Goal: Information Seeking & Learning: Learn about a topic

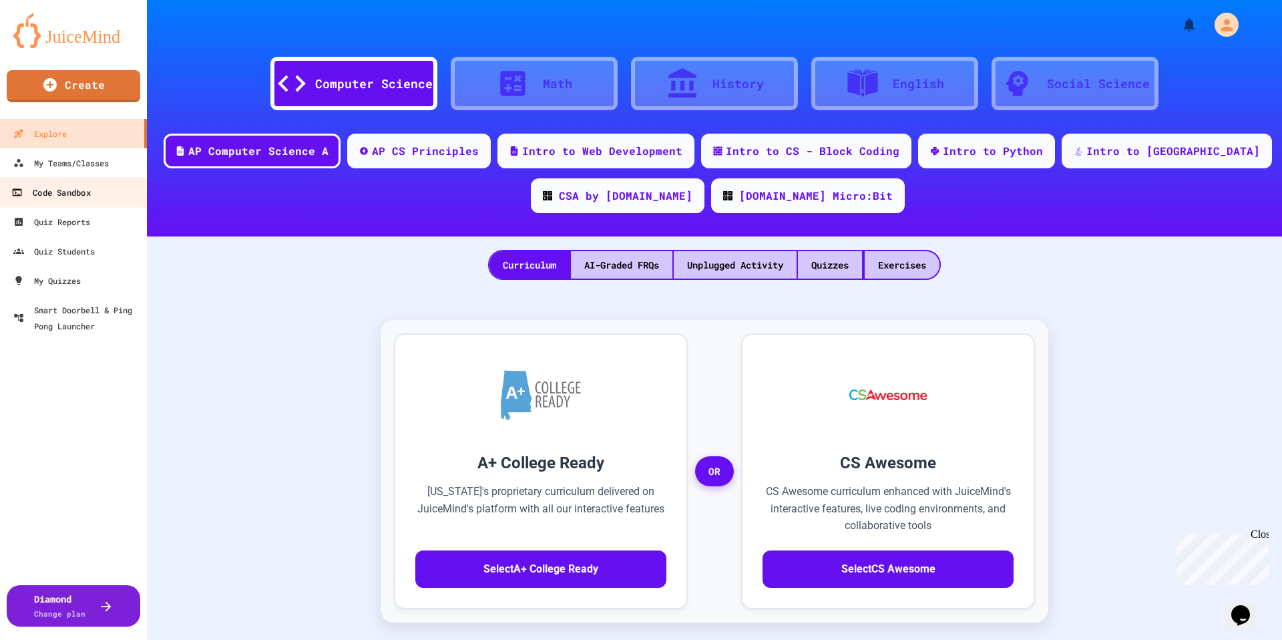
click at [98, 180] on link "Code Sandbox" at bounding box center [74, 192] width 152 height 30
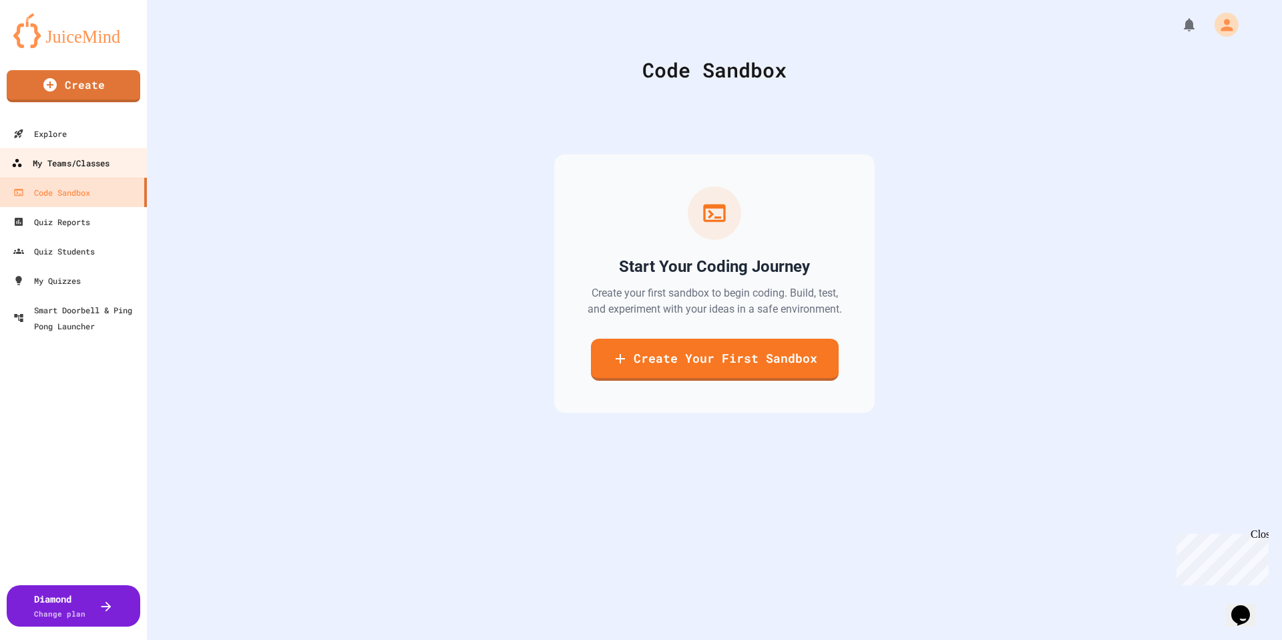
click at [98, 172] on link "My Teams/Classes" at bounding box center [74, 163] width 152 height 30
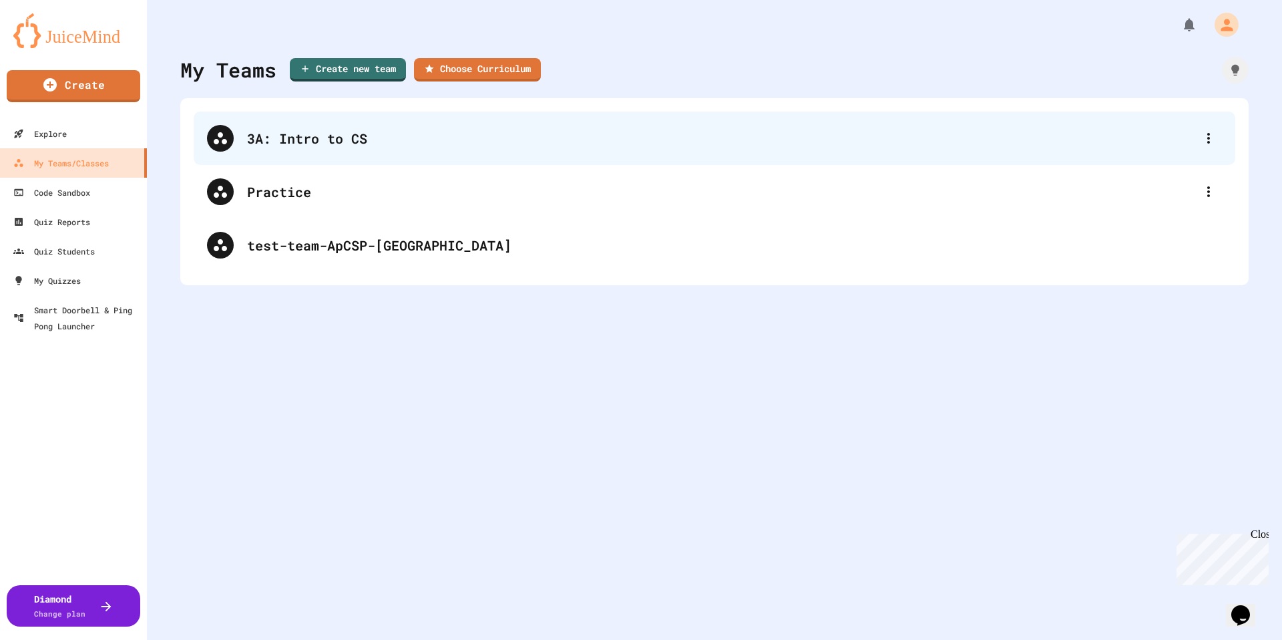
click at [379, 149] on div "3A: Intro to CS" at bounding box center [715, 138] width 1042 height 53
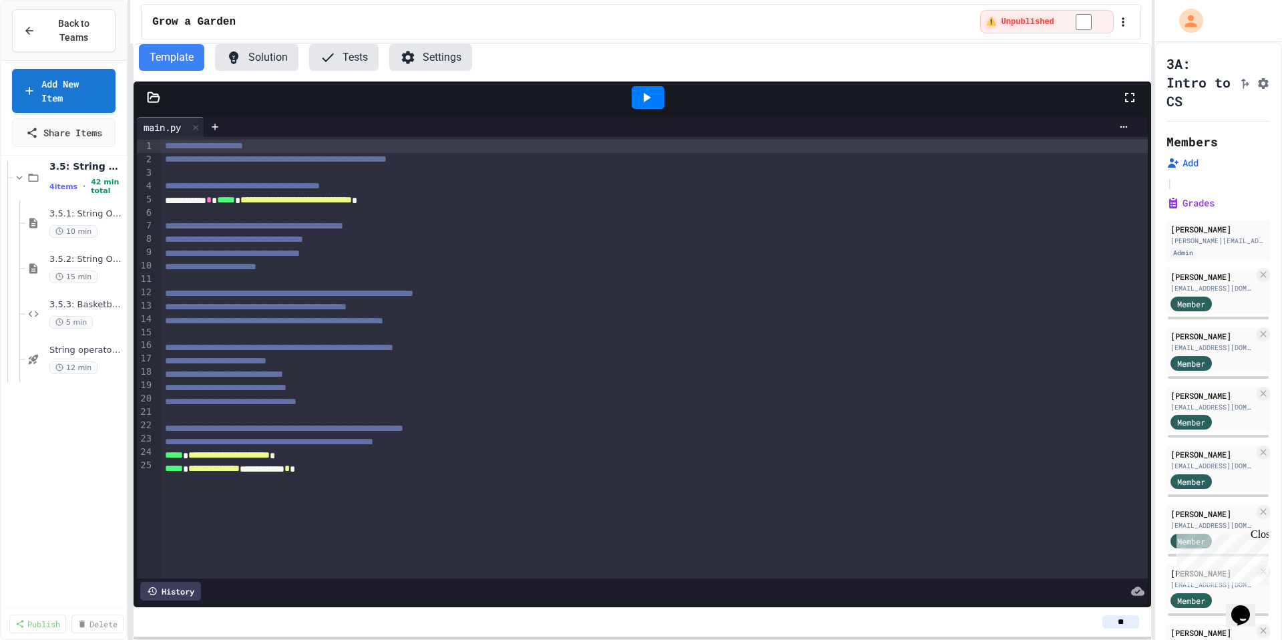
scroll to position [541, 0]
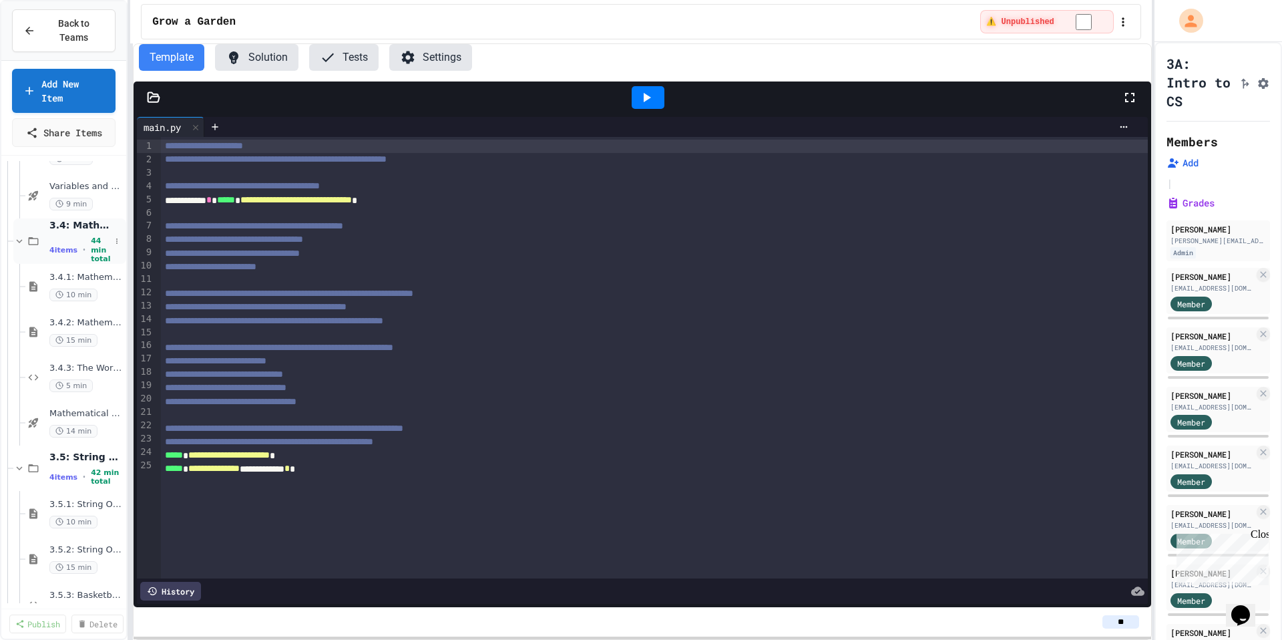
click at [26, 248] on div "3.4: Mathematical Operators 4 items • 44 min total" at bounding box center [69, 240] width 113 height 45
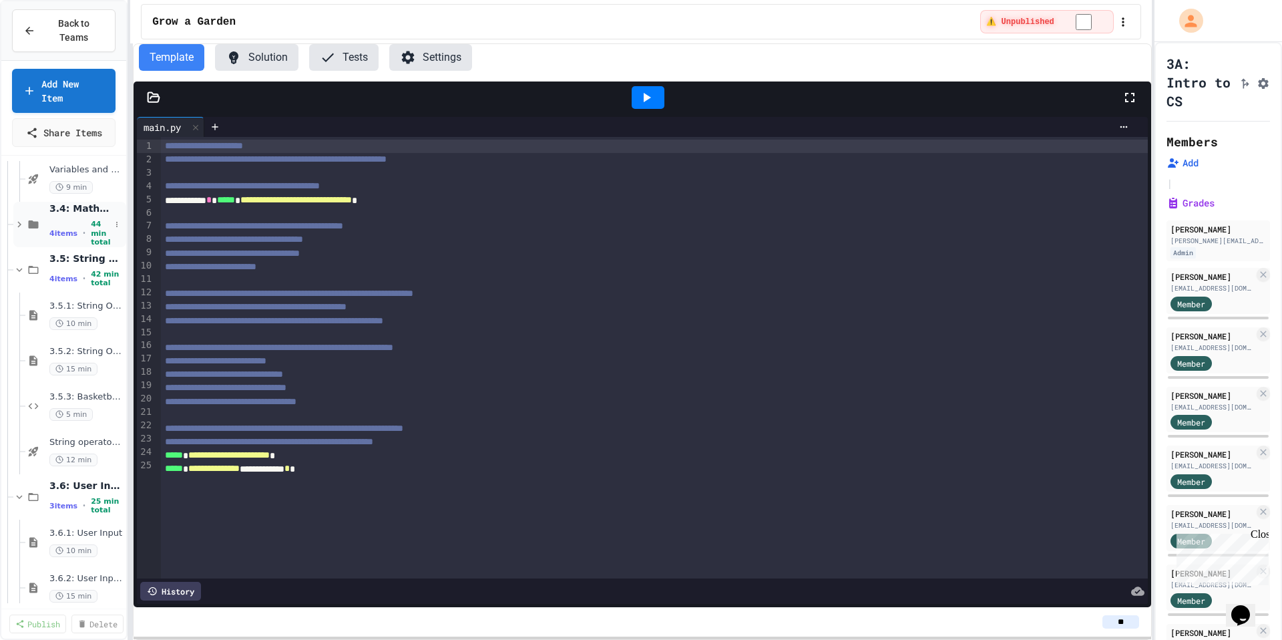
scroll to position [575, 0]
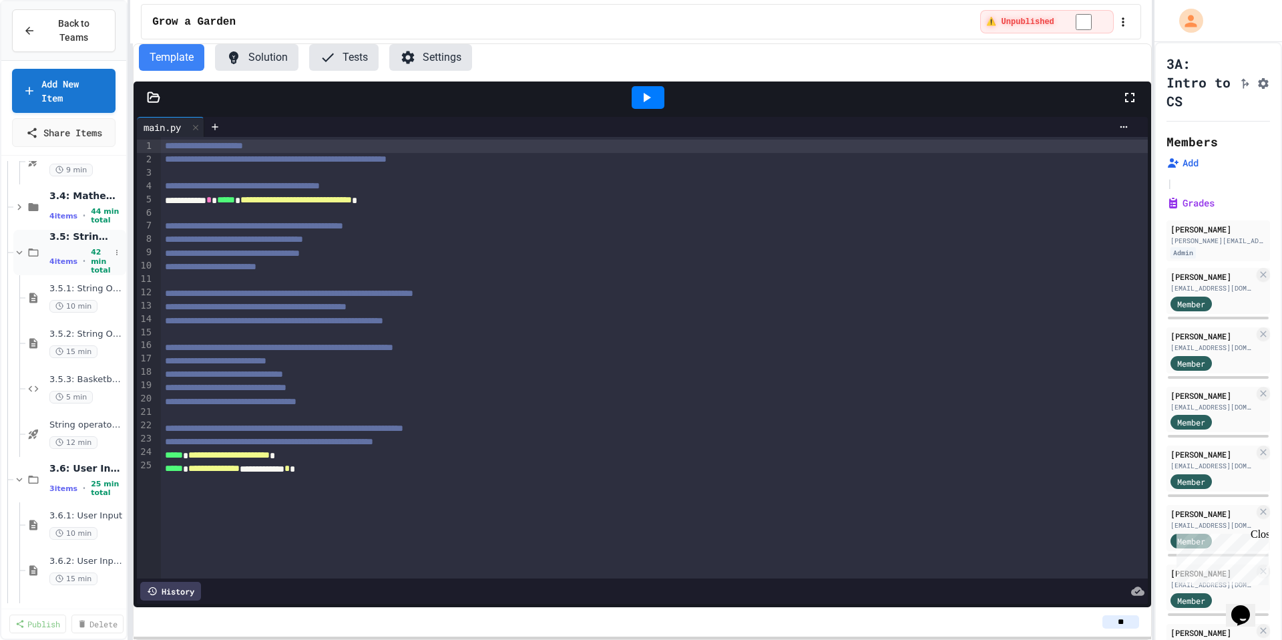
click at [24, 253] on icon at bounding box center [19, 252] width 12 height 12
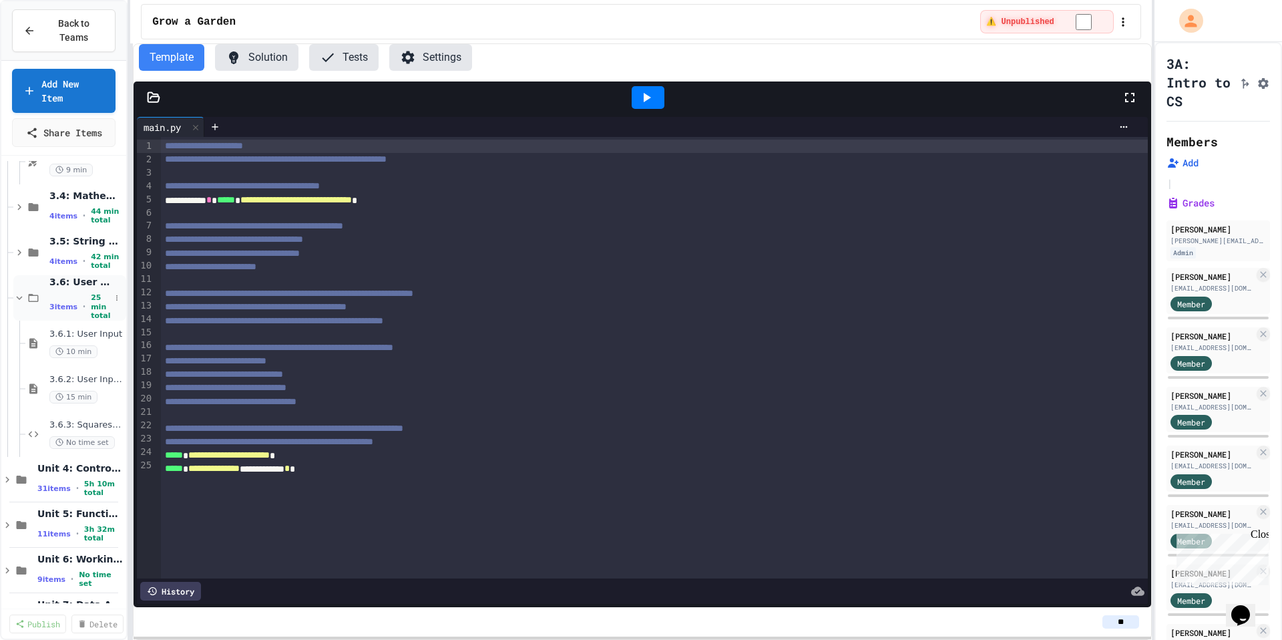
click at [21, 292] on icon at bounding box center [19, 298] width 12 height 12
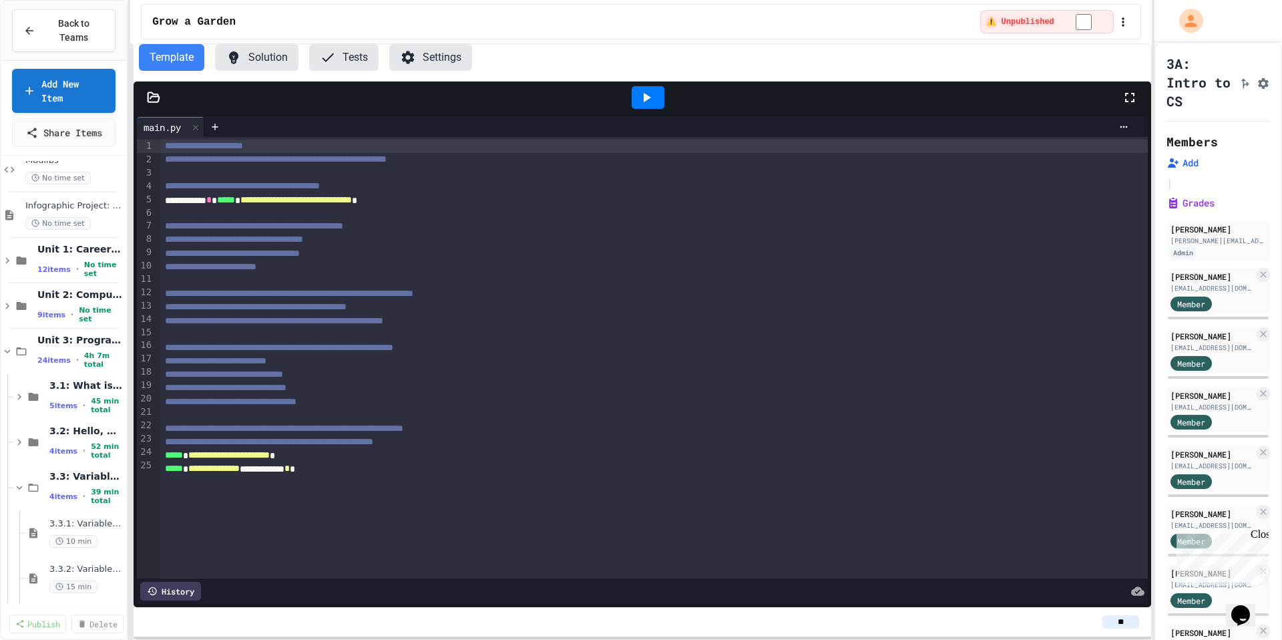
scroll to position [68, 0]
click at [77, 395] on div "5 items • 45 min total" at bounding box center [79, 404] width 61 height 27
click at [33, 534] on icon at bounding box center [33, 533] width 8 height 10
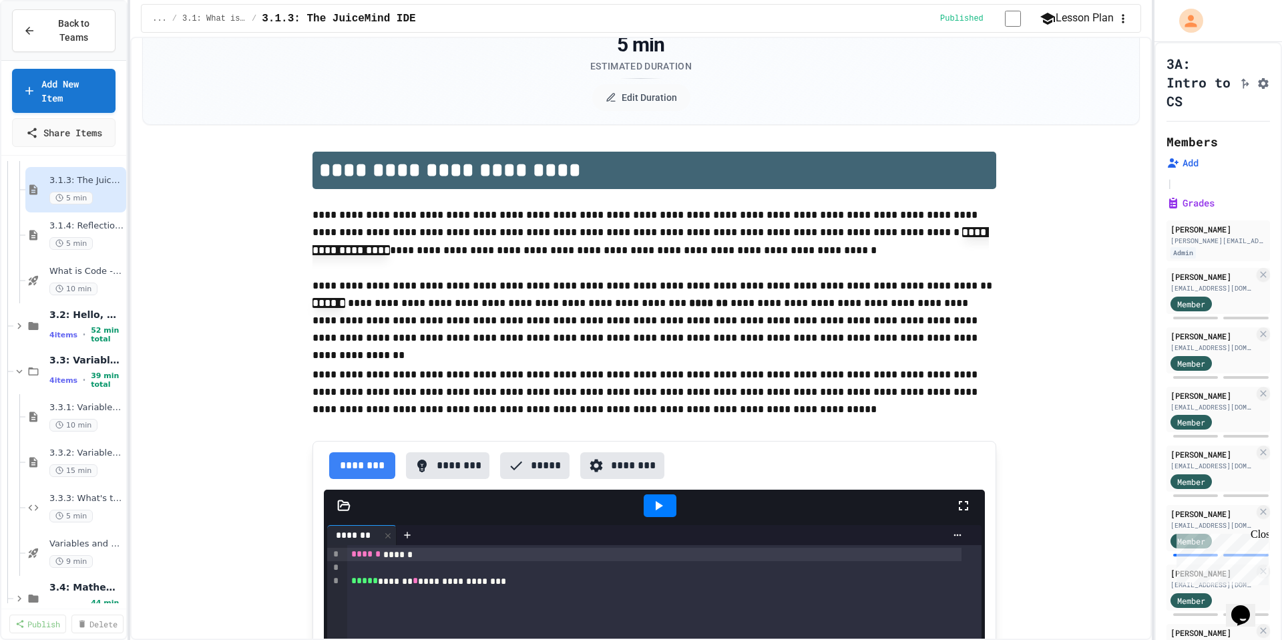
scroll to position [408, 0]
click at [62, 333] on span "4 items" at bounding box center [63, 337] width 28 height 9
click at [42, 339] on div "3.2: Hello, World! 4 items • 52 min total" at bounding box center [69, 328] width 113 height 45
click at [51, 353] on span "3.3: Variables and Data Types" at bounding box center [79, 358] width 61 height 12
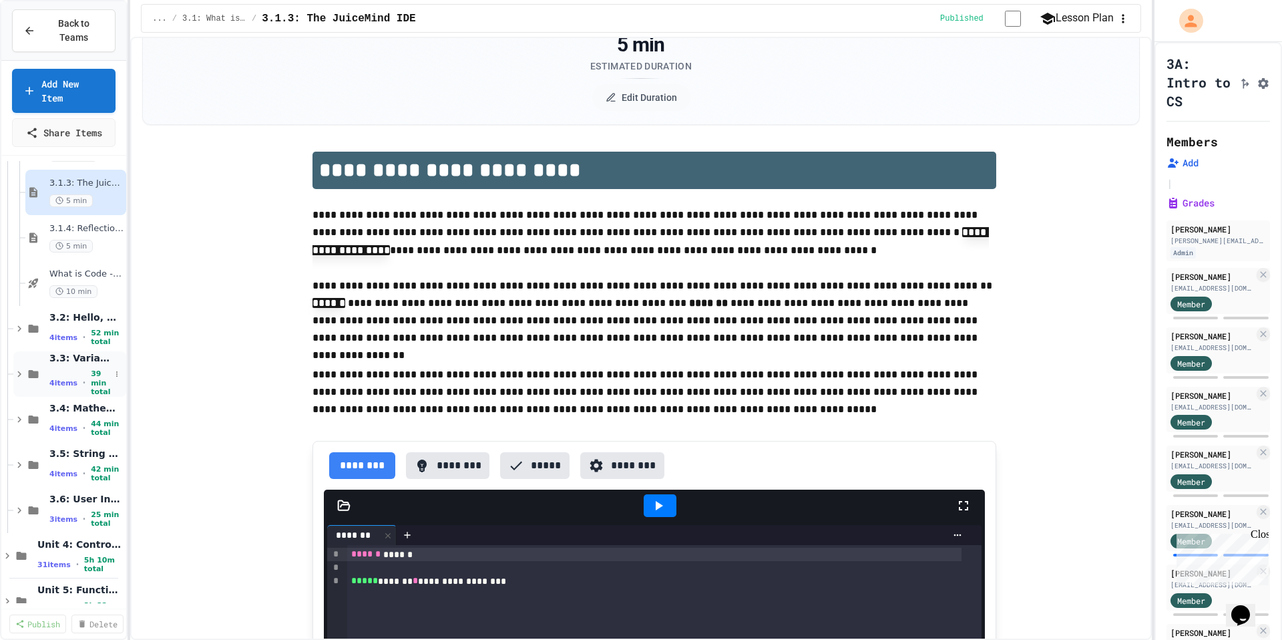
click at [51, 395] on div "4 items • 39 min total" at bounding box center [79, 382] width 61 height 27
click at [76, 507] on div "3.3.3: What's the Type? 5 min" at bounding box center [79, 509] width 61 height 29
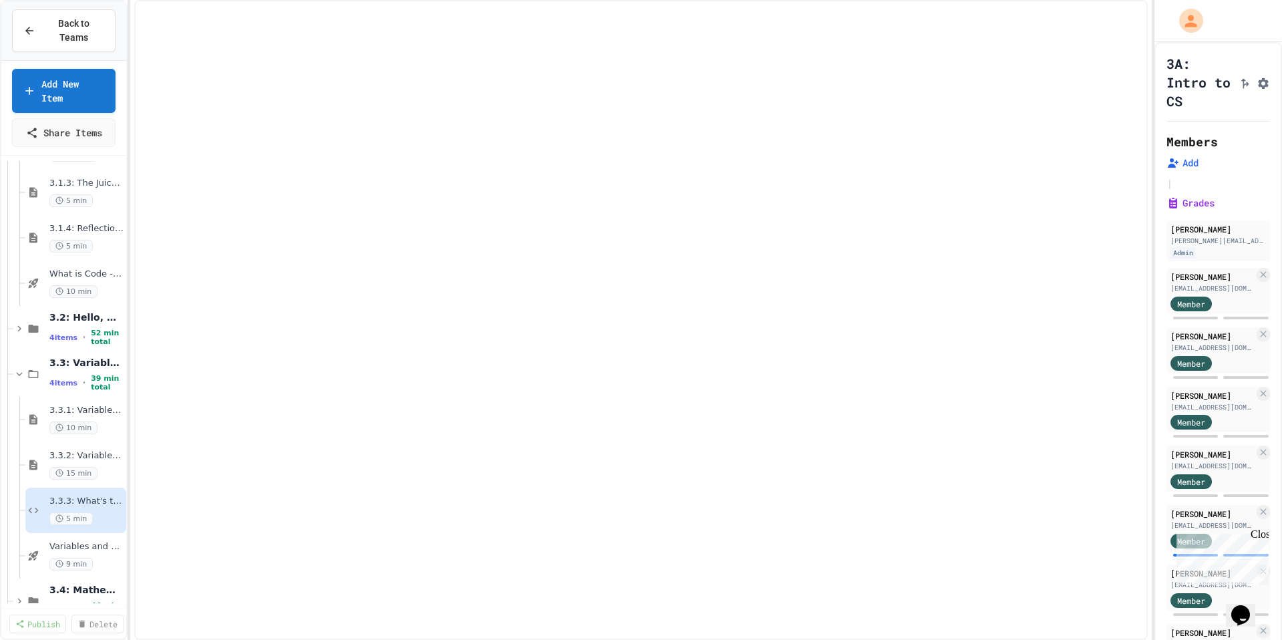
select select "*******"
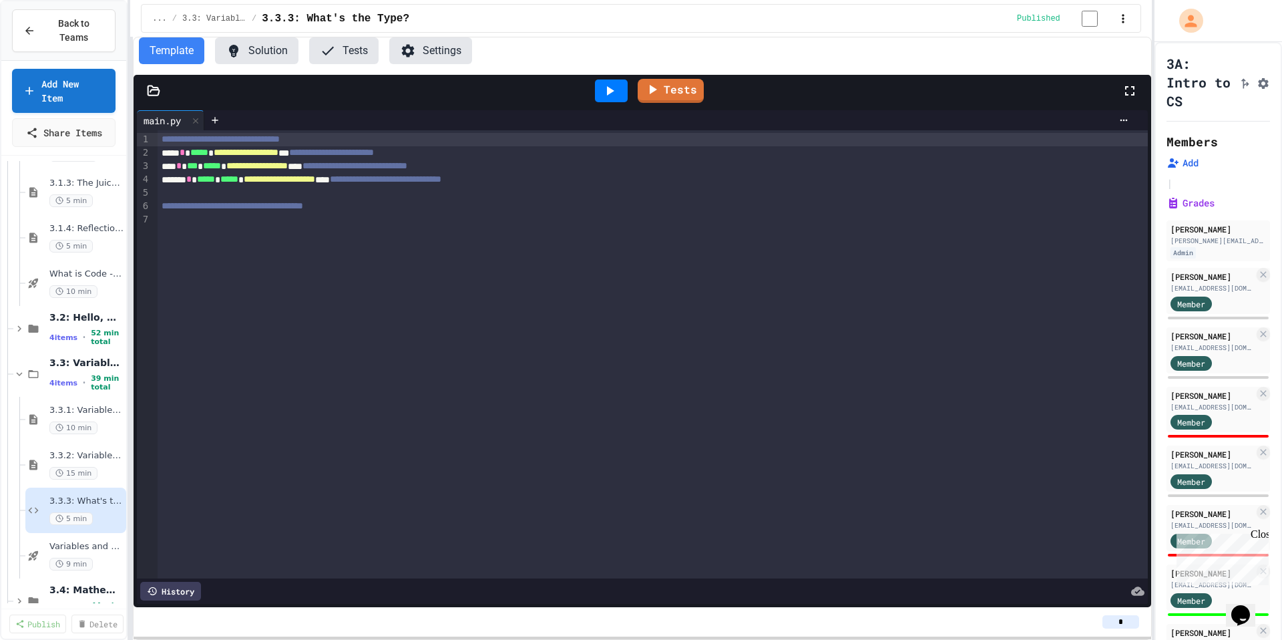
click at [1112, 91] on div "Tests" at bounding box center [648, 91] width 948 height 36
drag, startPoint x: 1131, startPoint y: 91, endPoint x: 1131, endPoint y: 172, distance: 81.5
click at [1131, 91] on icon at bounding box center [1130, 91] width 16 height 16
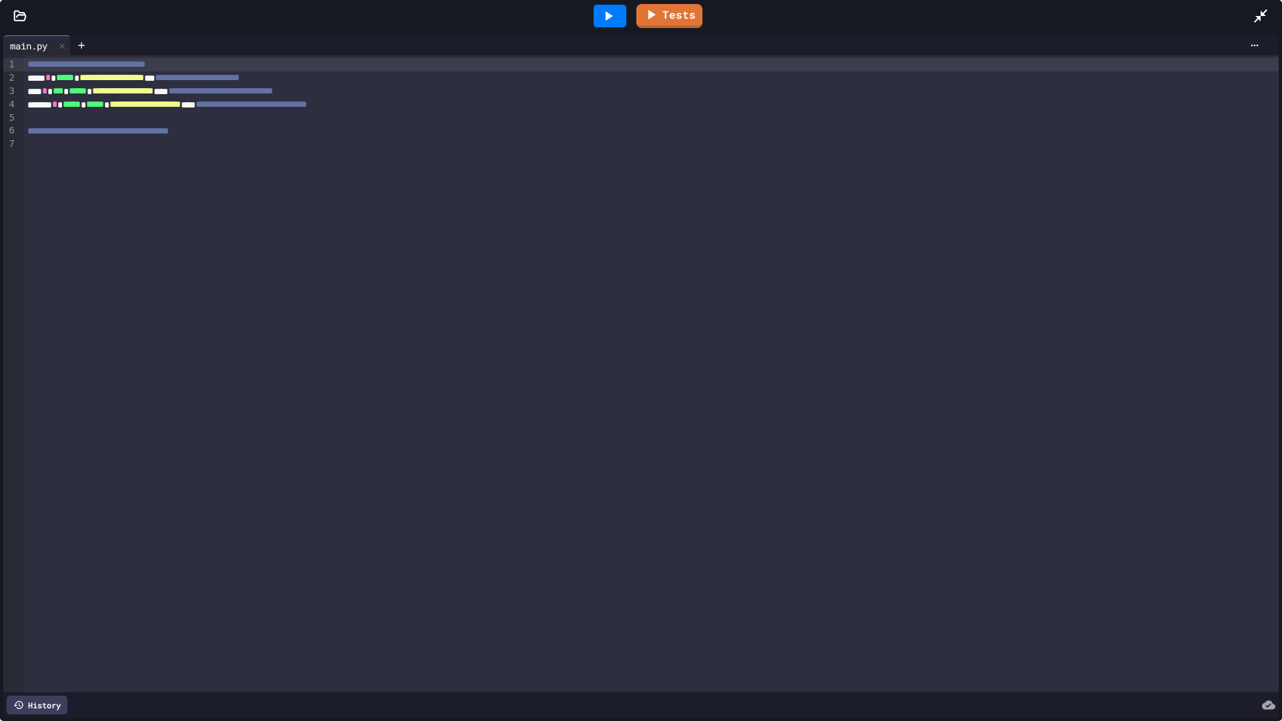
drag, startPoint x: 1256, startPoint y: 15, endPoint x: 274, endPoint y: 552, distance: 1118.5
click at [1256, 15] on icon at bounding box center [1261, 16] width 16 height 16
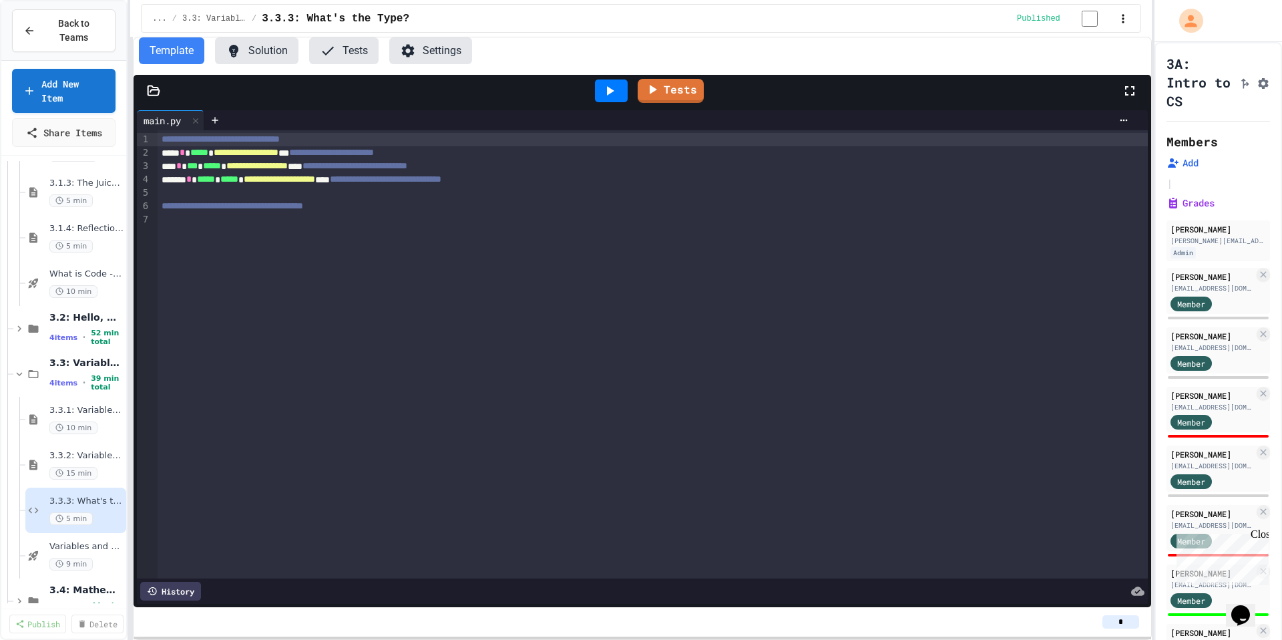
click at [177, 64] on button "Template" at bounding box center [171, 50] width 65 height 27
click at [314, 21] on span "3.3.3: What's the Type?" at bounding box center [336, 19] width 148 height 16
click at [55, 454] on span "3.3.2: Variables and Data Types - Review" at bounding box center [79, 455] width 61 height 11
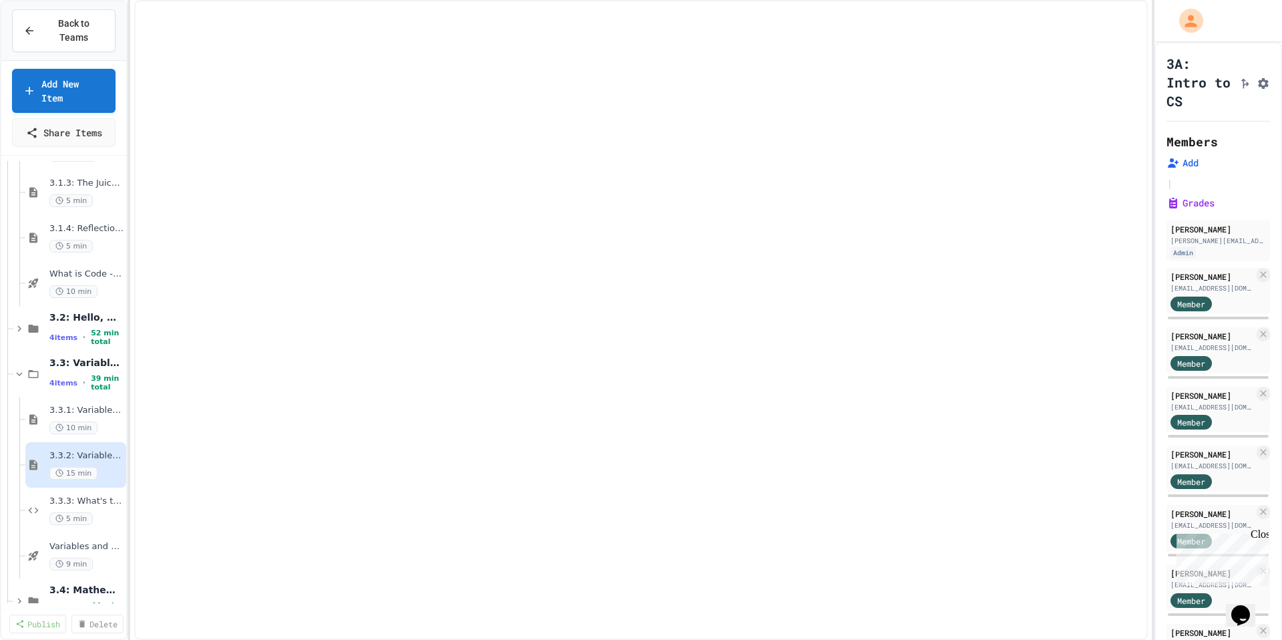
select select "***"
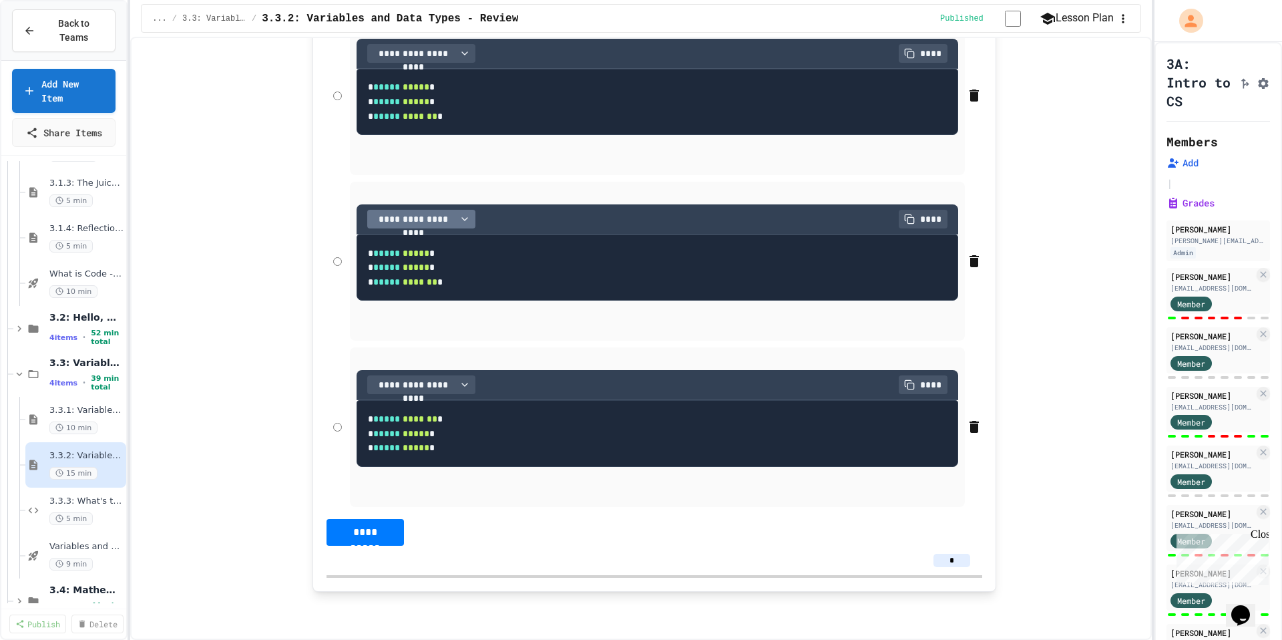
scroll to position [6634, 0]
click at [77, 495] on span "3.3.3: What's the Type?" at bounding box center [79, 500] width 61 height 11
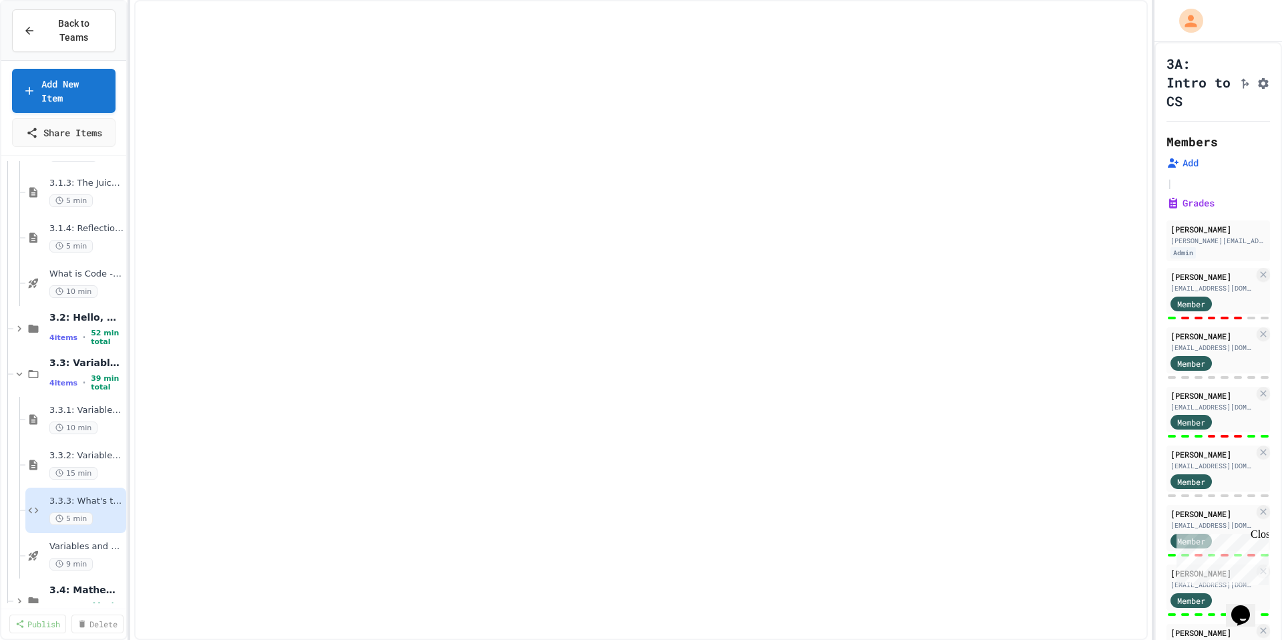
select select "*******"
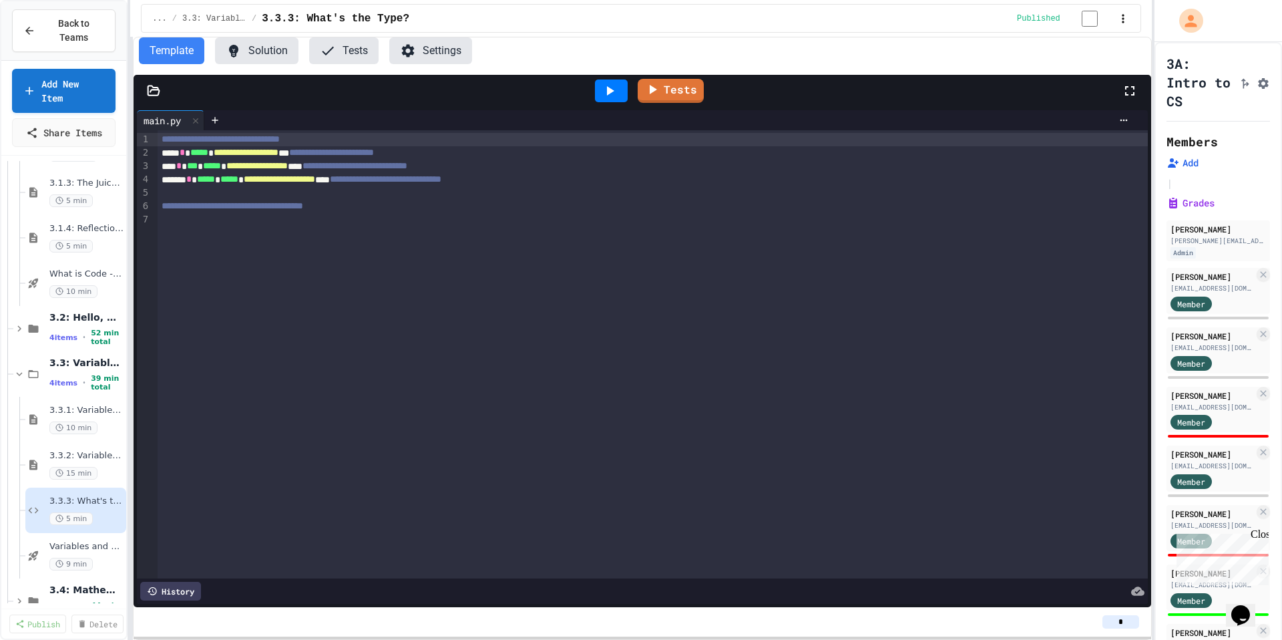
click at [365, 41] on button "Tests" at bounding box center [343, 50] width 69 height 27
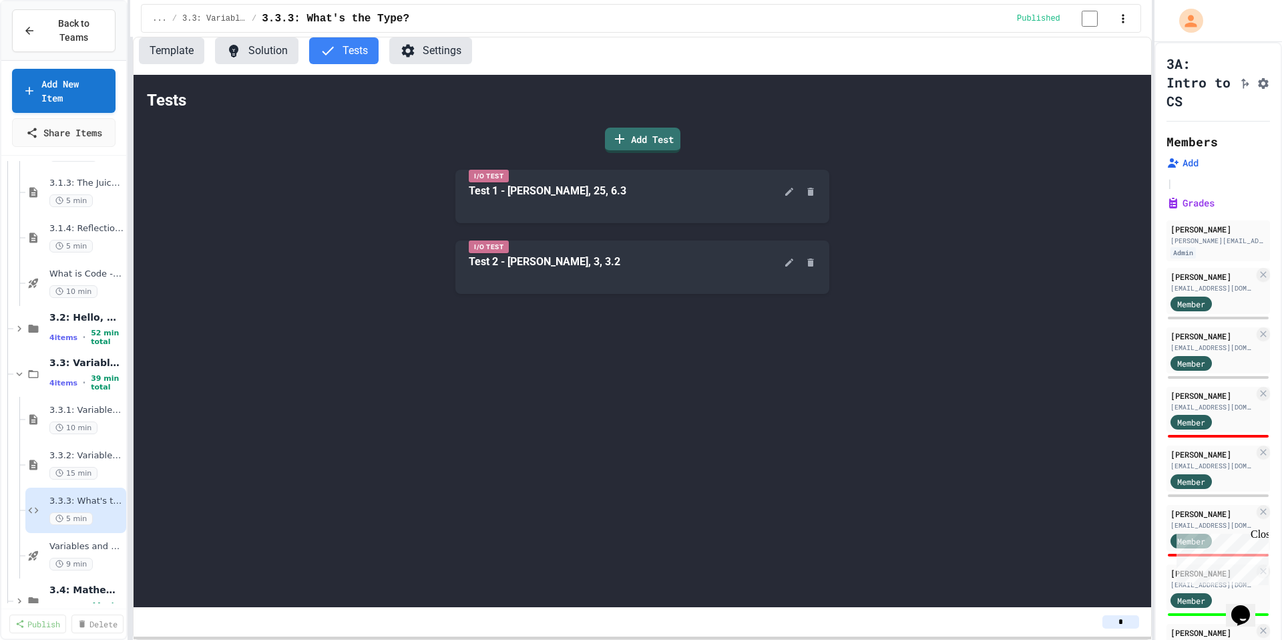
click at [166, 61] on button "Template" at bounding box center [171, 50] width 65 height 27
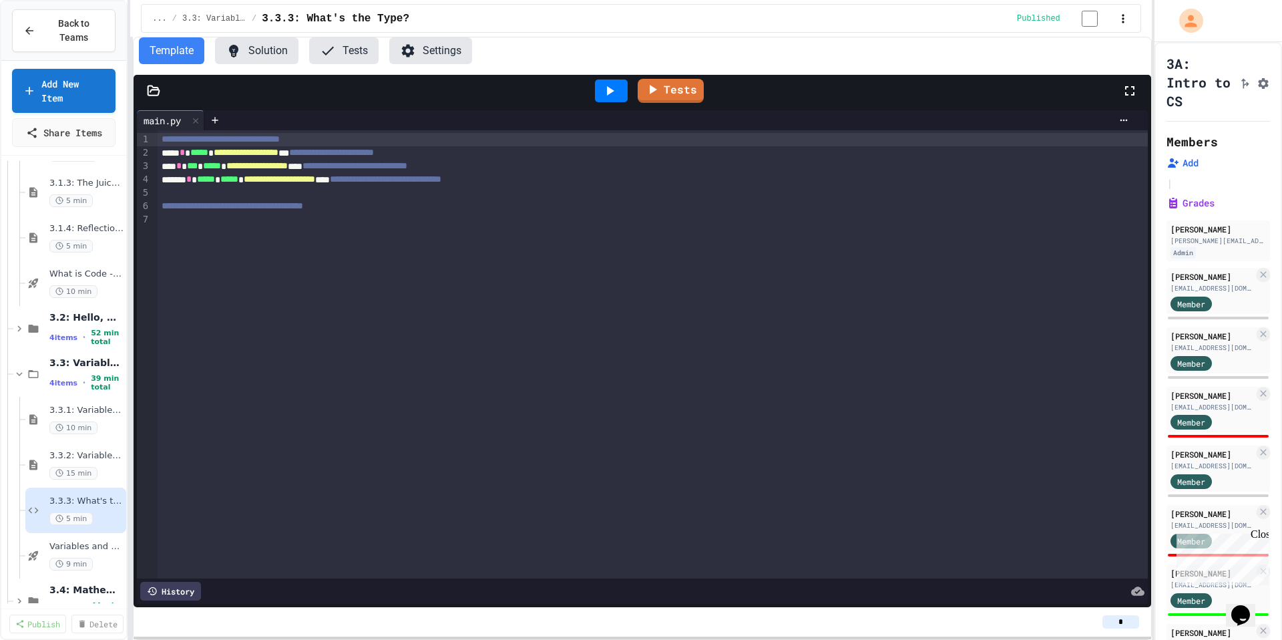
click at [252, 61] on button "Solution" at bounding box center [256, 50] width 83 height 27
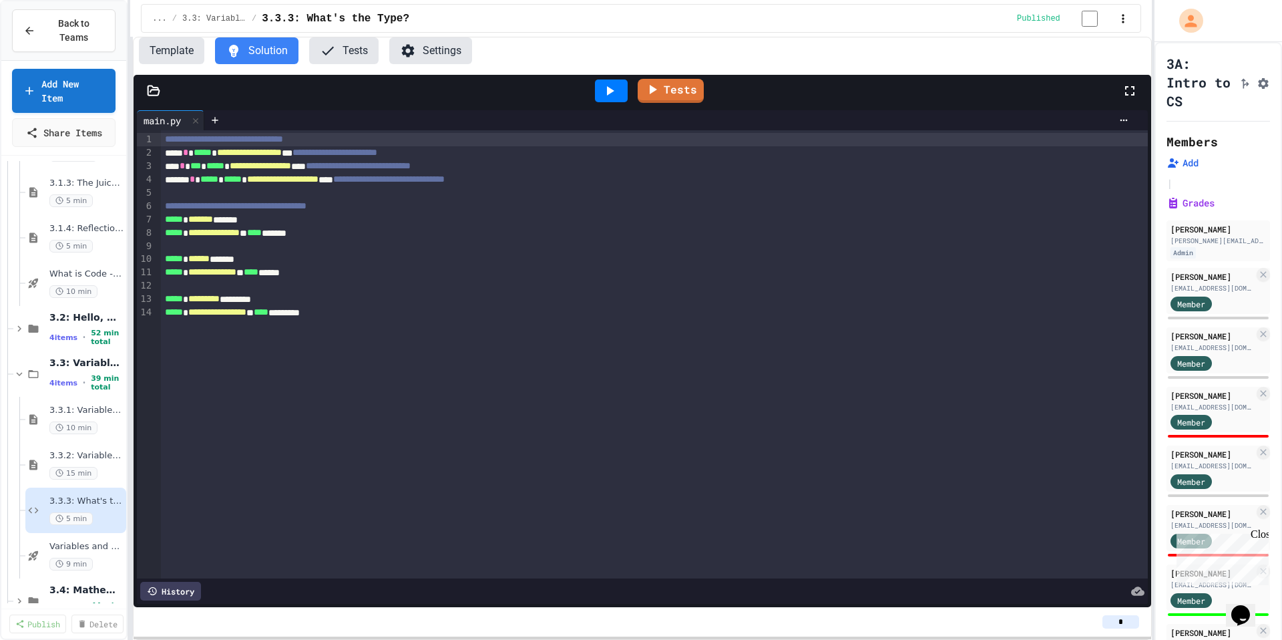
click at [190, 71] on div "Template Solution Tests Settings" at bounding box center [643, 55] width 1018 height 37
click at [151, 68] on div "Template Solution Tests Settings" at bounding box center [643, 55] width 1018 height 37
click at [172, 54] on button "Template" at bounding box center [171, 50] width 65 height 27
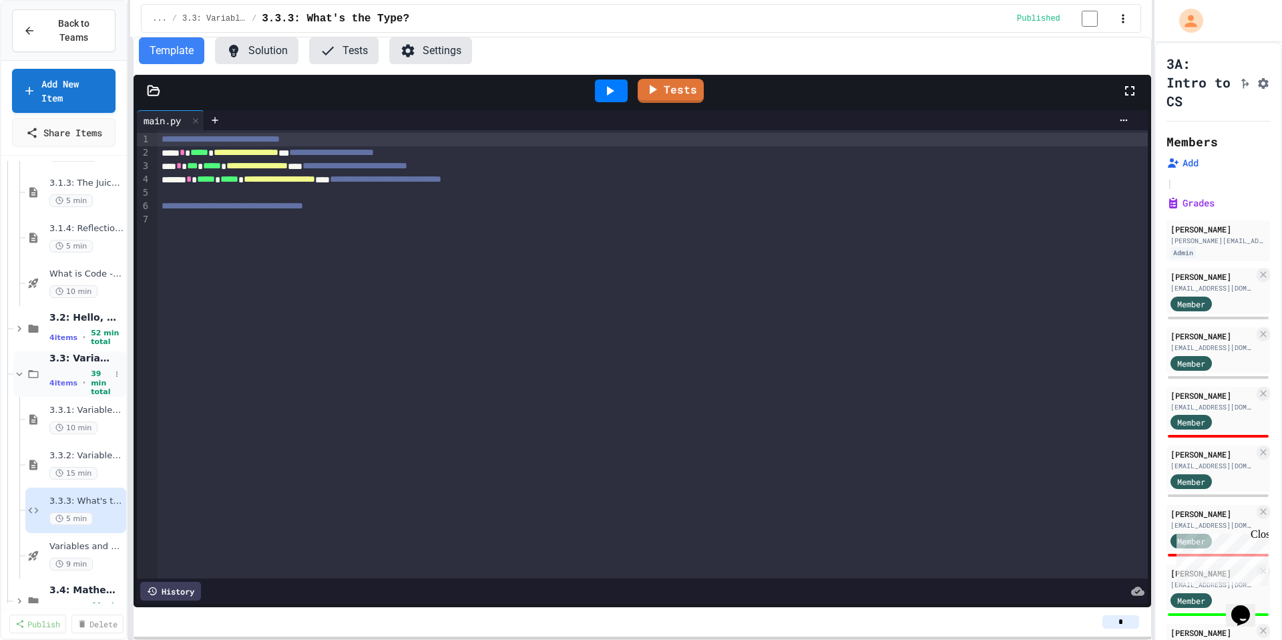
click at [33, 373] on icon at bounding box center [33, 374] width 16 height 12
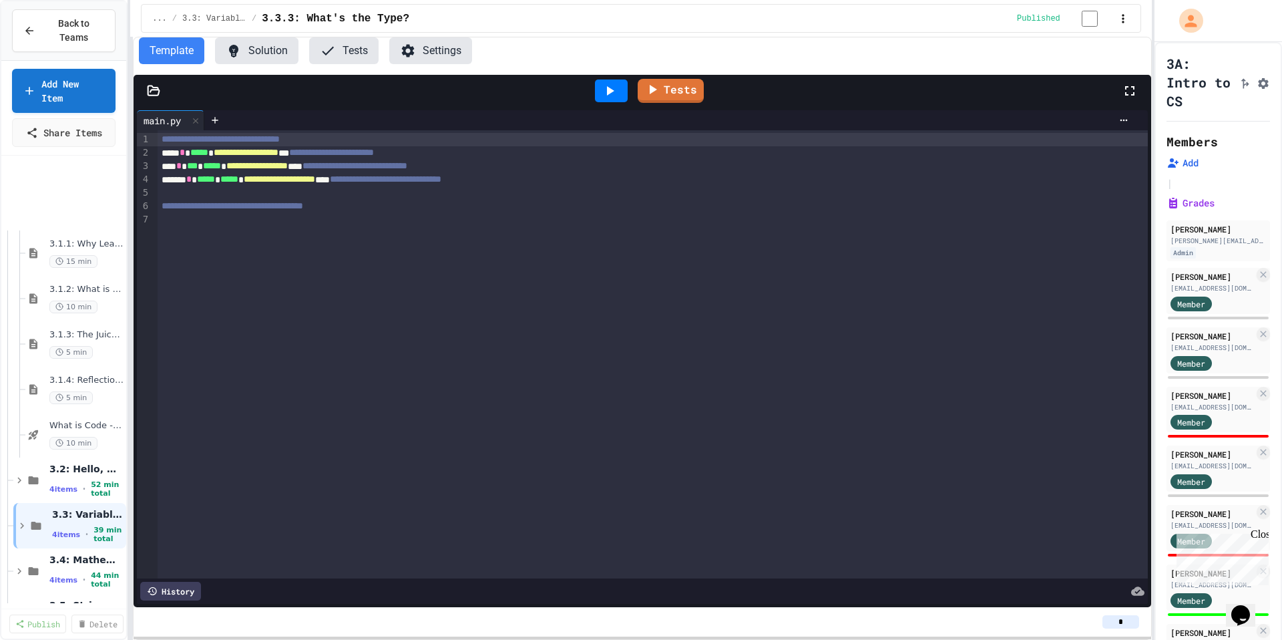
scroll to position [495, 0]
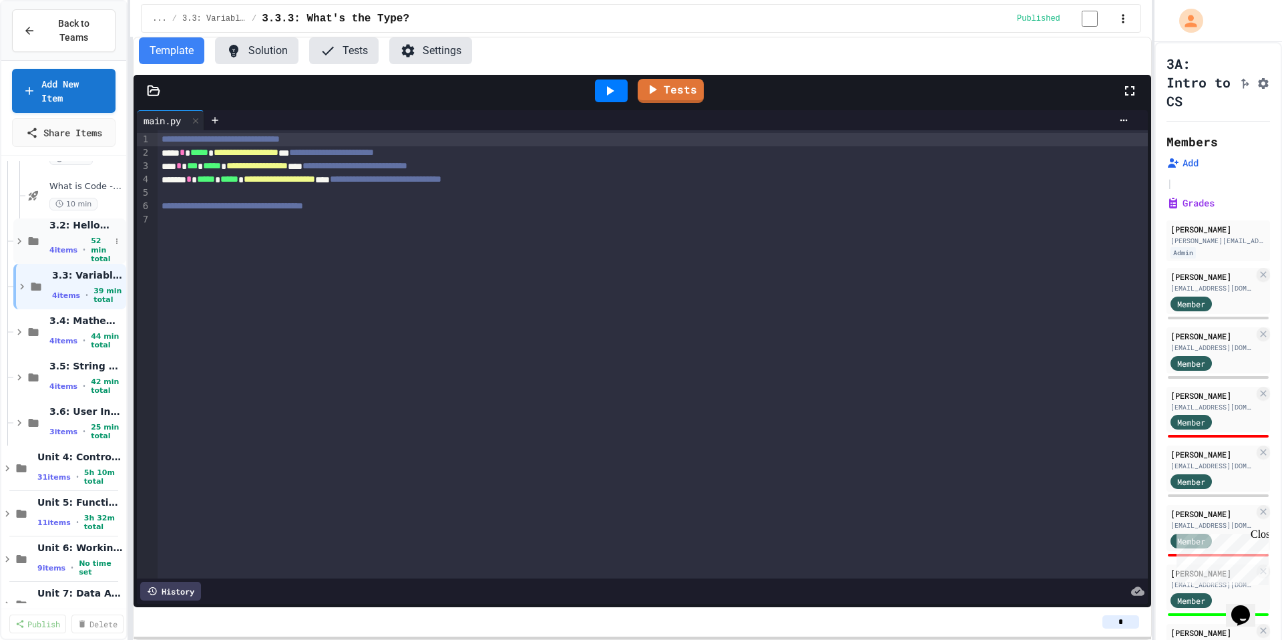
click at [66, 247] on span "4 items" at bounding box center [63, 250] width 28 height 9
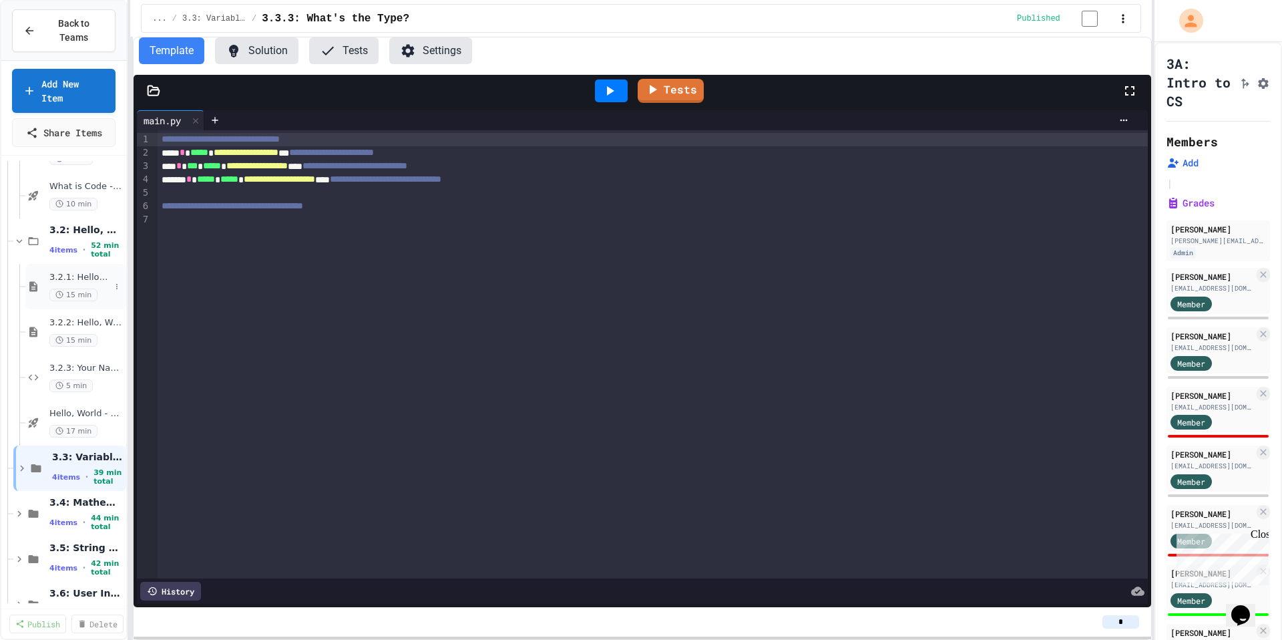
click at [59, 280] on span "3.2.1: Hello, World!" at bounding box center [79, 277] width 61 height 11
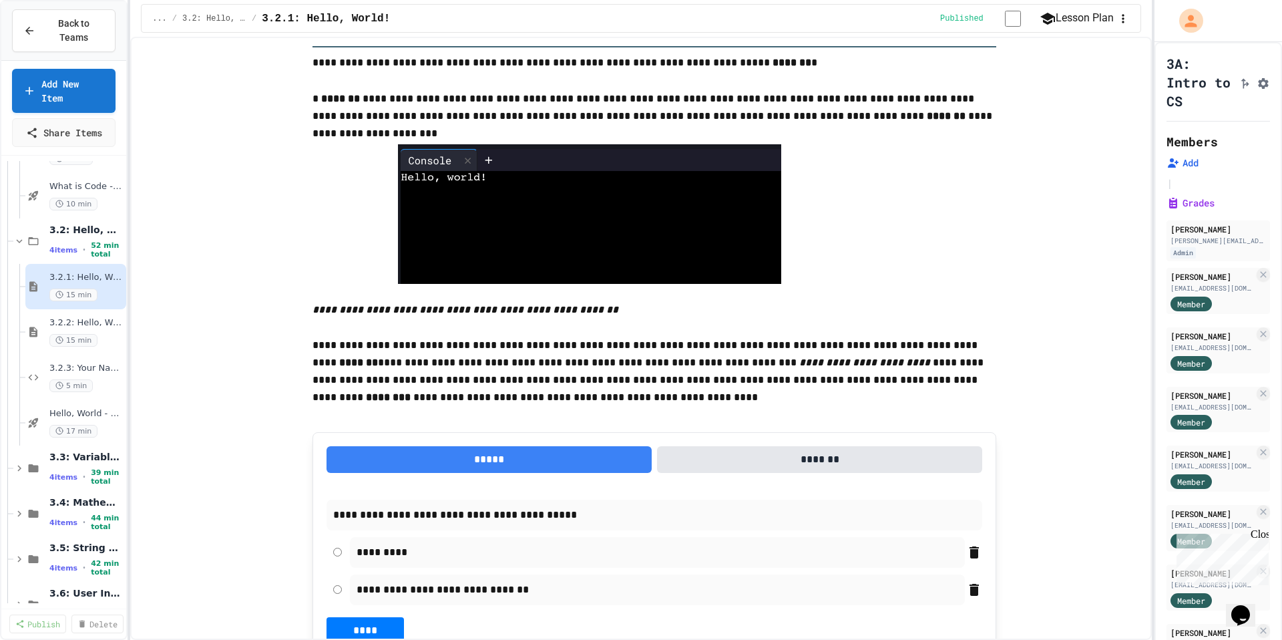
scroll to position [30, 0]
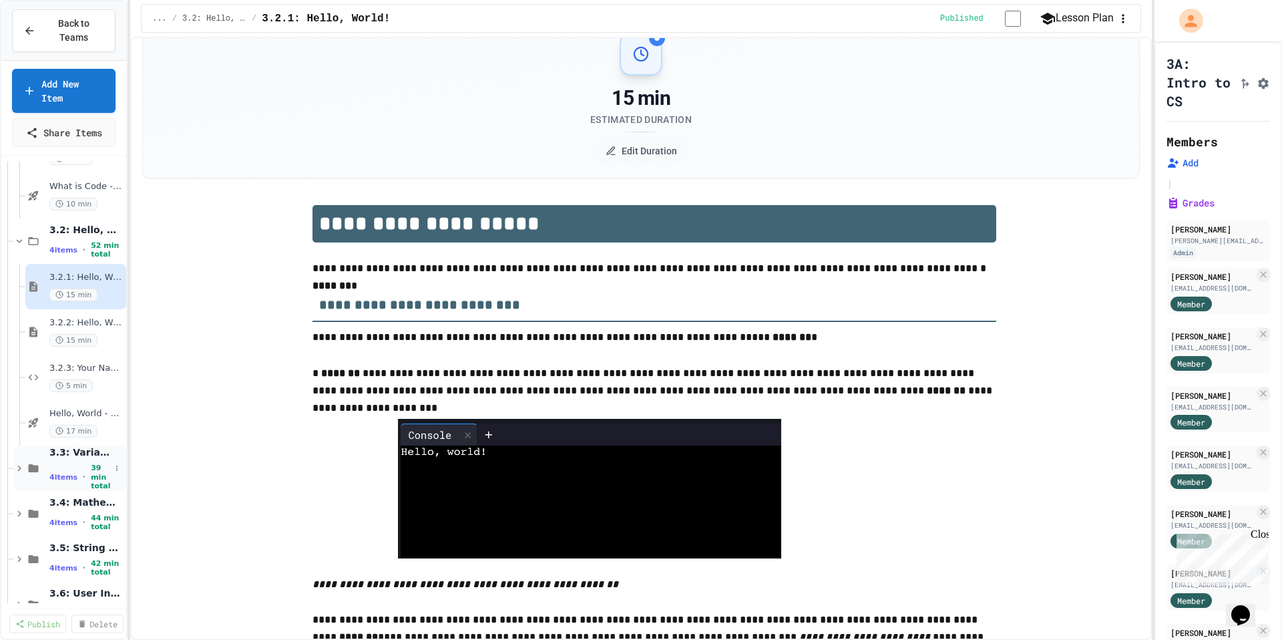
click at [61, 473] on span "4 items" at bounding box center [63, 477] width 28 height 9
click at [67, 467] on div "4 items • 39 min total" at bounding box center [79, 476] width 61 height 27
click at [67, 468] on div "4 items • 39 min total" at bounding box center [86, 476] width 74 height 17
click at [65, 493] on div "3.3.1: Variables and Data Types 10 min" at bounding box center [75, 513] width 101 height 45
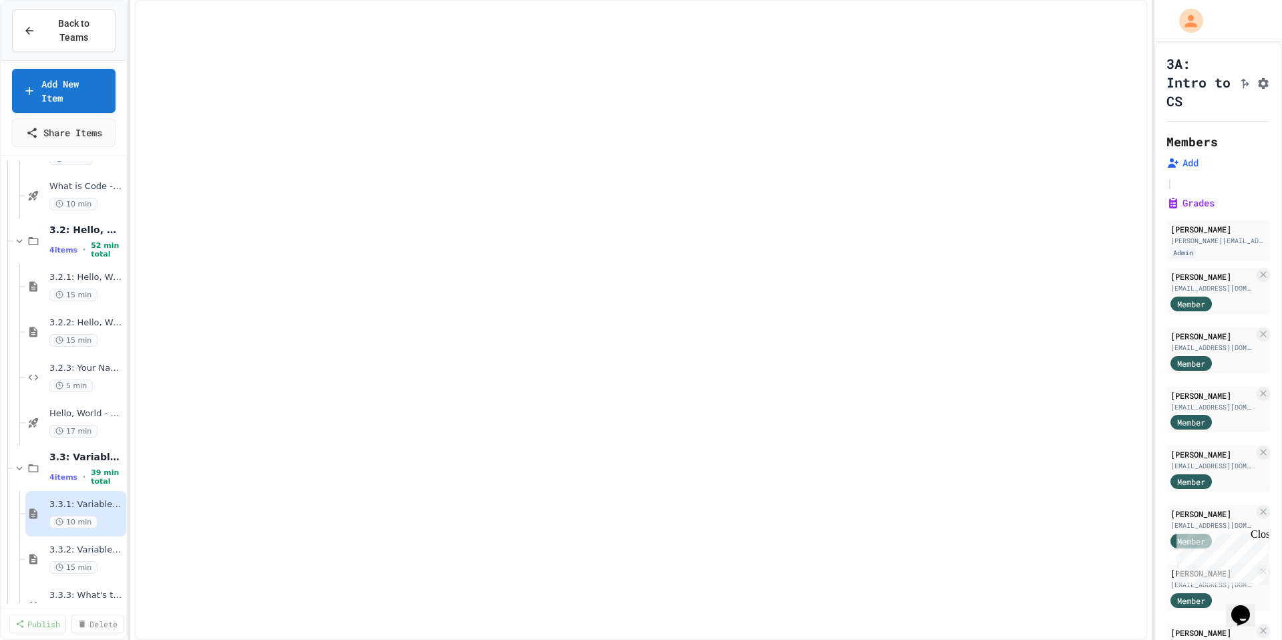
select select "***"
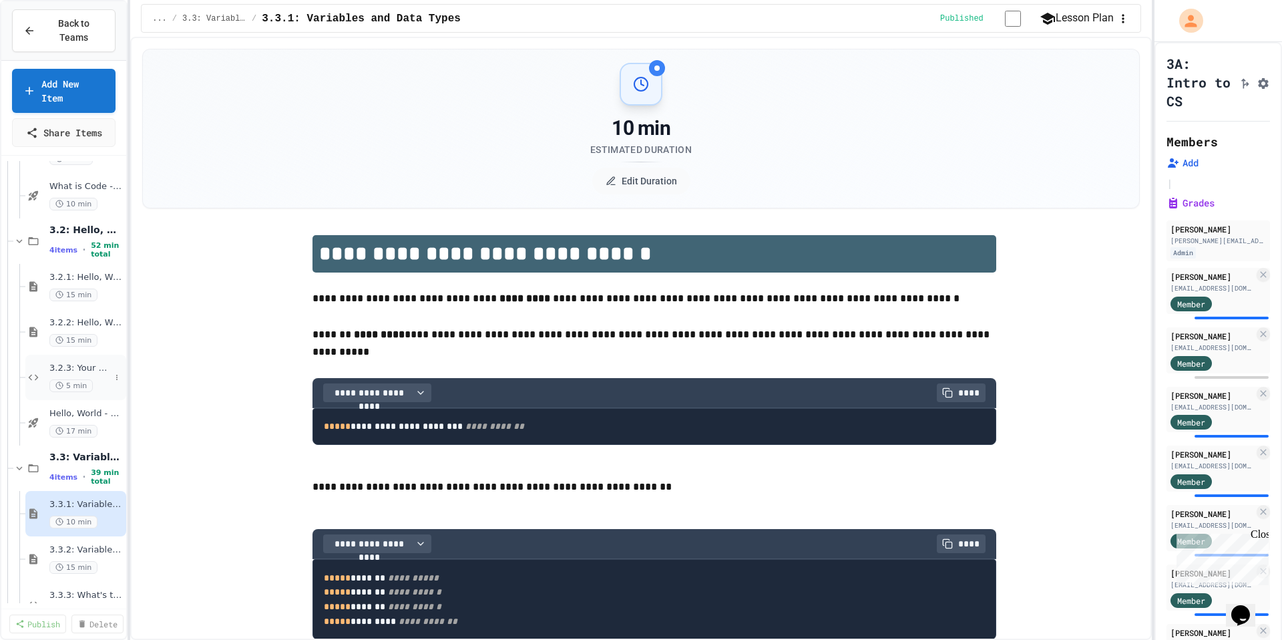
click at [75, 363] on span "3.2.3: Your Name and Favorite Movie" at bounding box center [79, 368] width 61 height 11
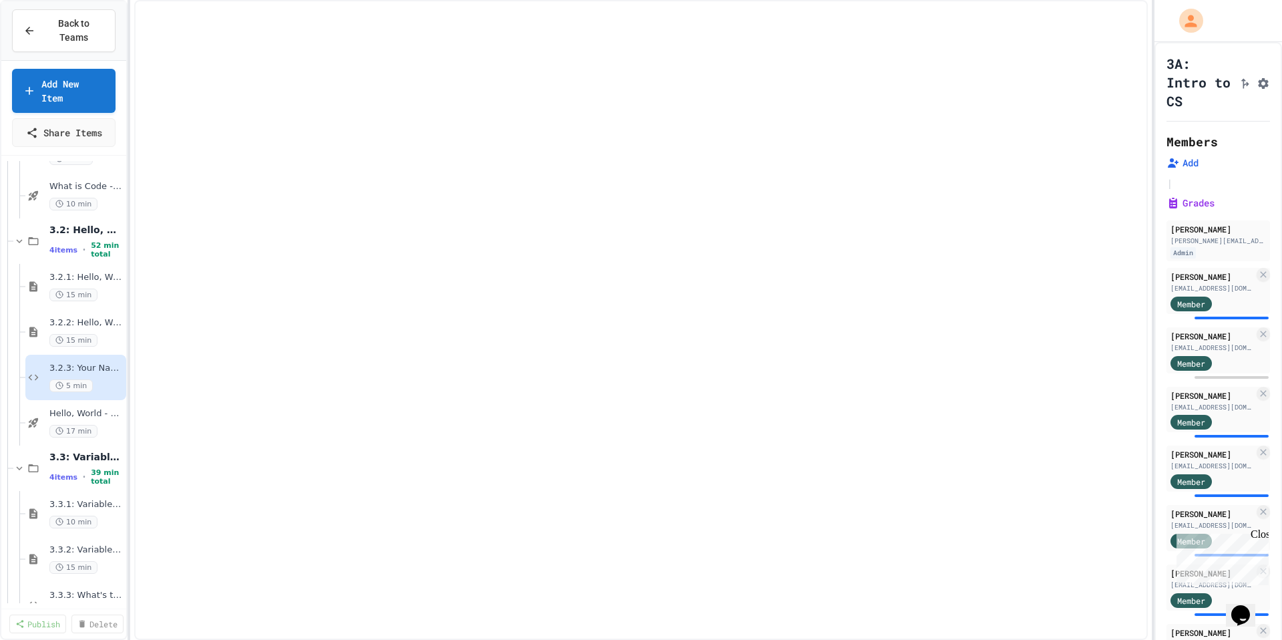
select select "*******"
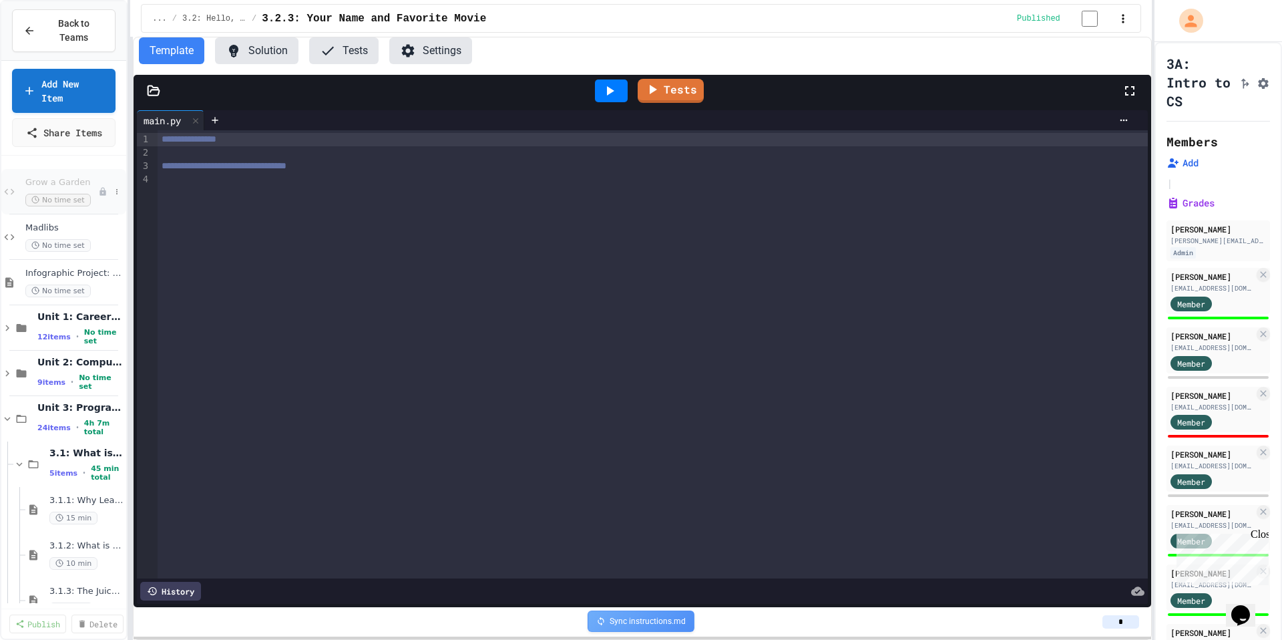
click at [73, 192] on div "Grow a Garden No time set" at bounding box center [61, 191] width 73 height 29
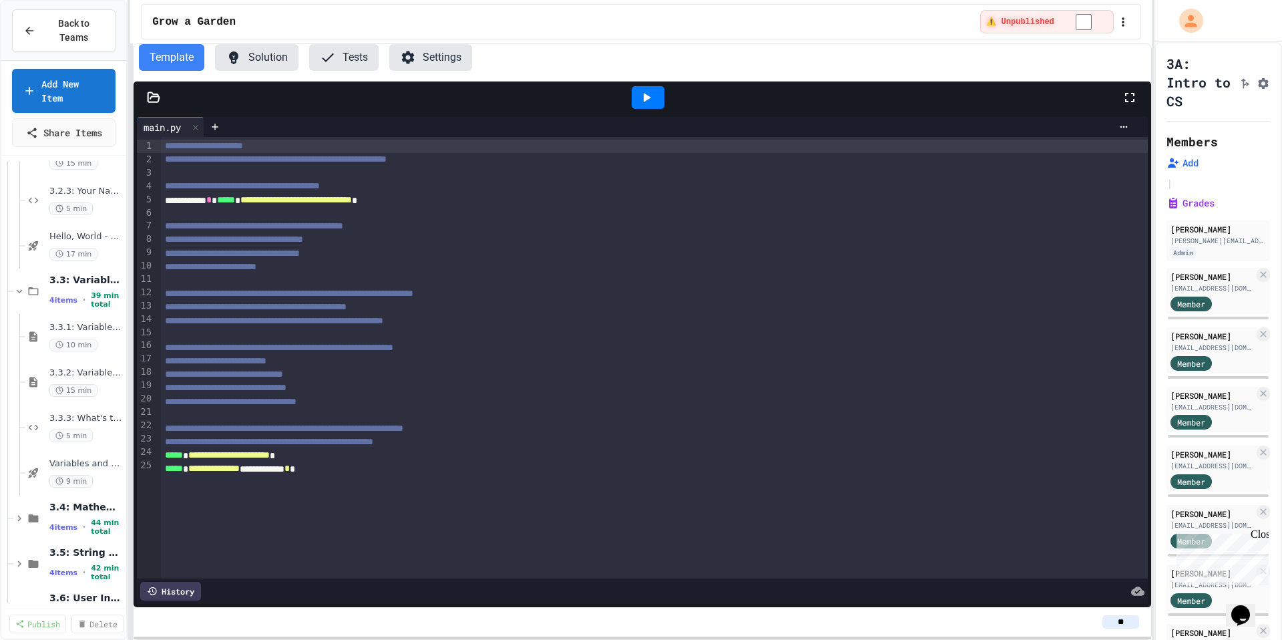
scroll to position [675, 0]
click at [82, 286] on div "4 items • 39 min total" at bounding box center [79, 297] width 61 height 27
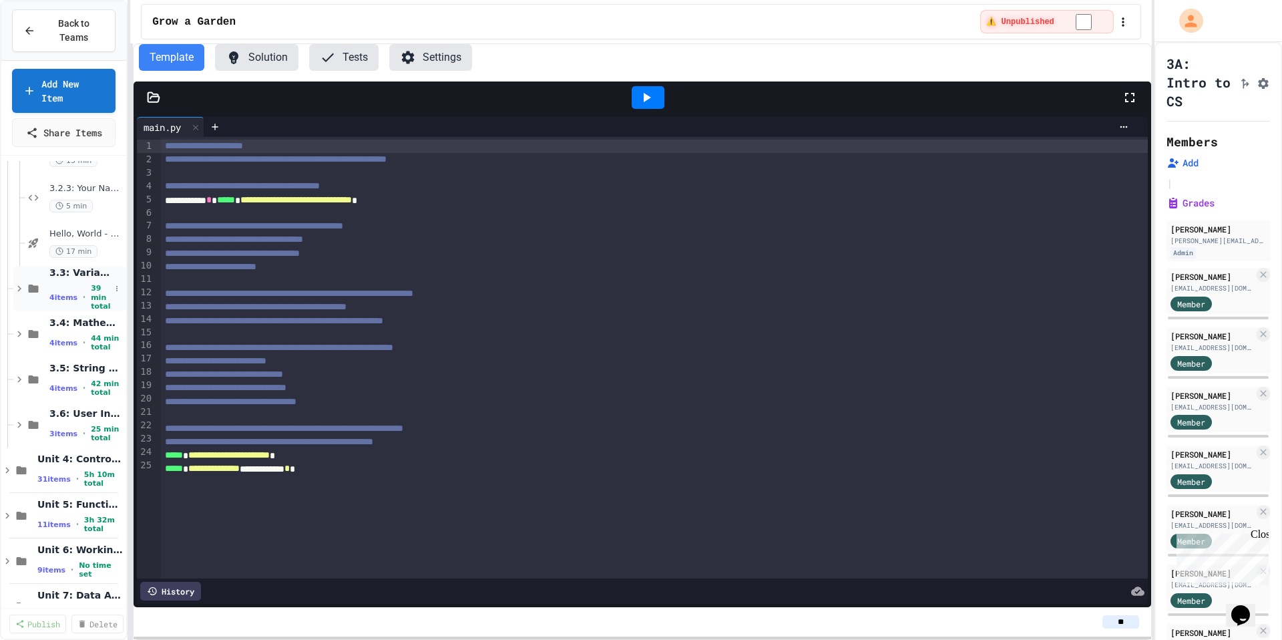
click at [63, 293] on span "4 items" at bounding box center [63, 297] width 28 height 9
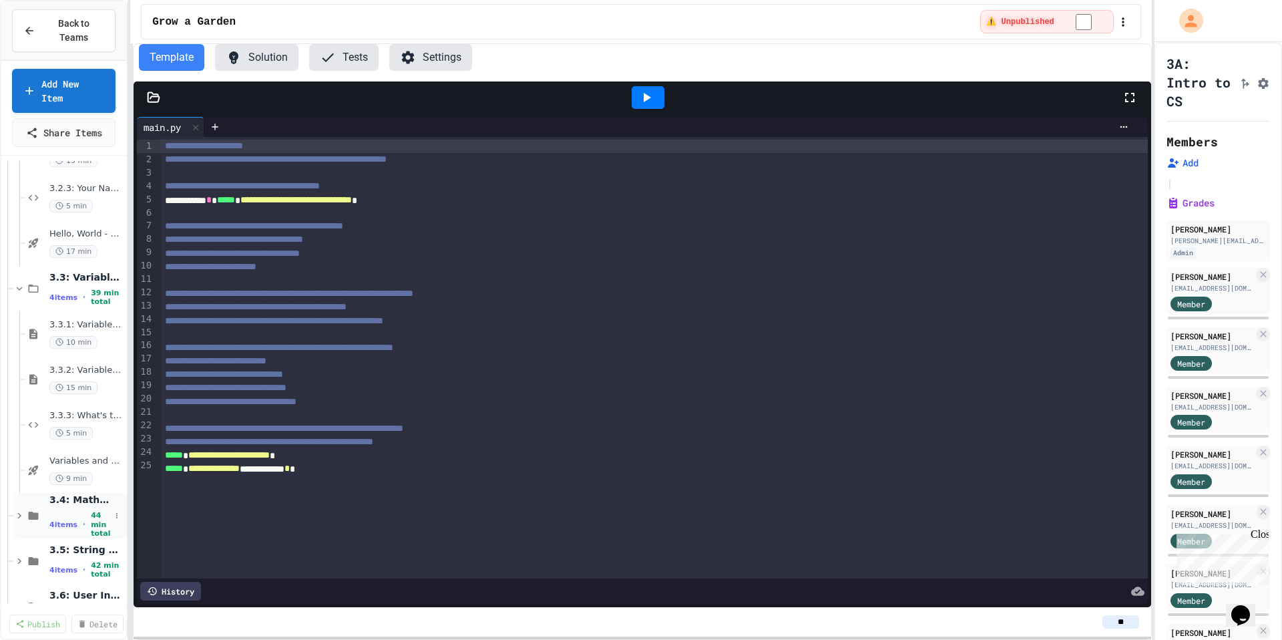
click at [83, 528] on span "•" at bounding box center [84, 524] width 3 height 11
click at [69, 513] on div "4 items • 44 min total" at bounding box center [79, 524] width 61 height 27
click at [36, 512] on icon at bounding box center [33, 515] width 16 height 12
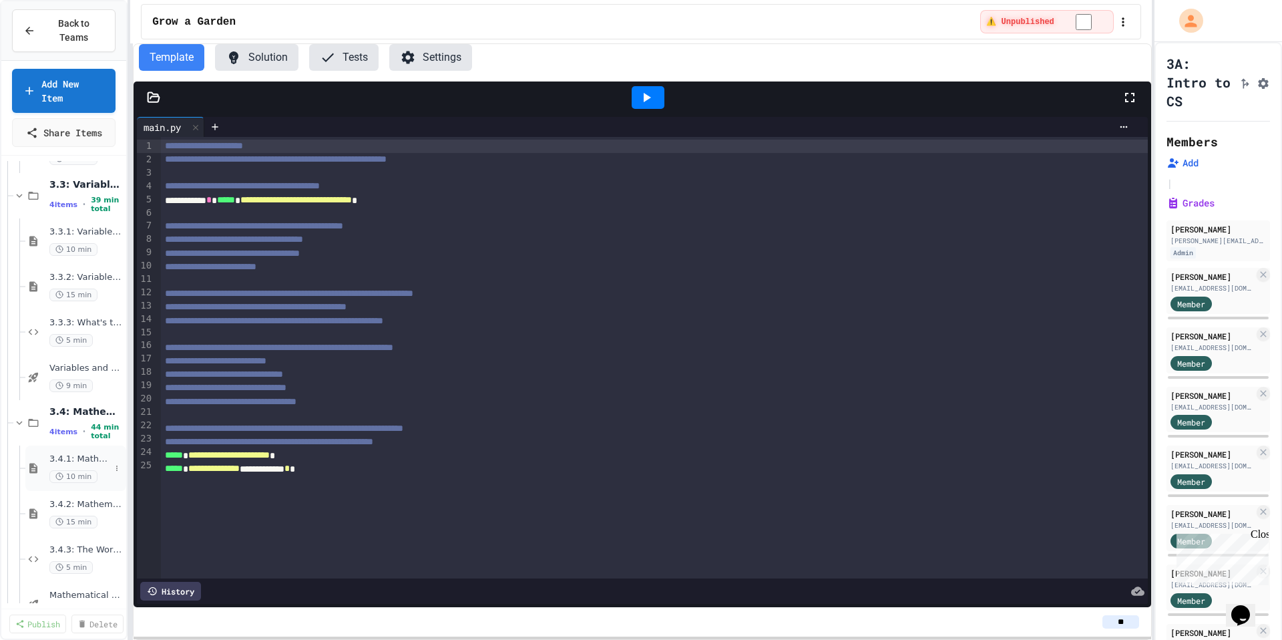
scroll to position [948, 0]
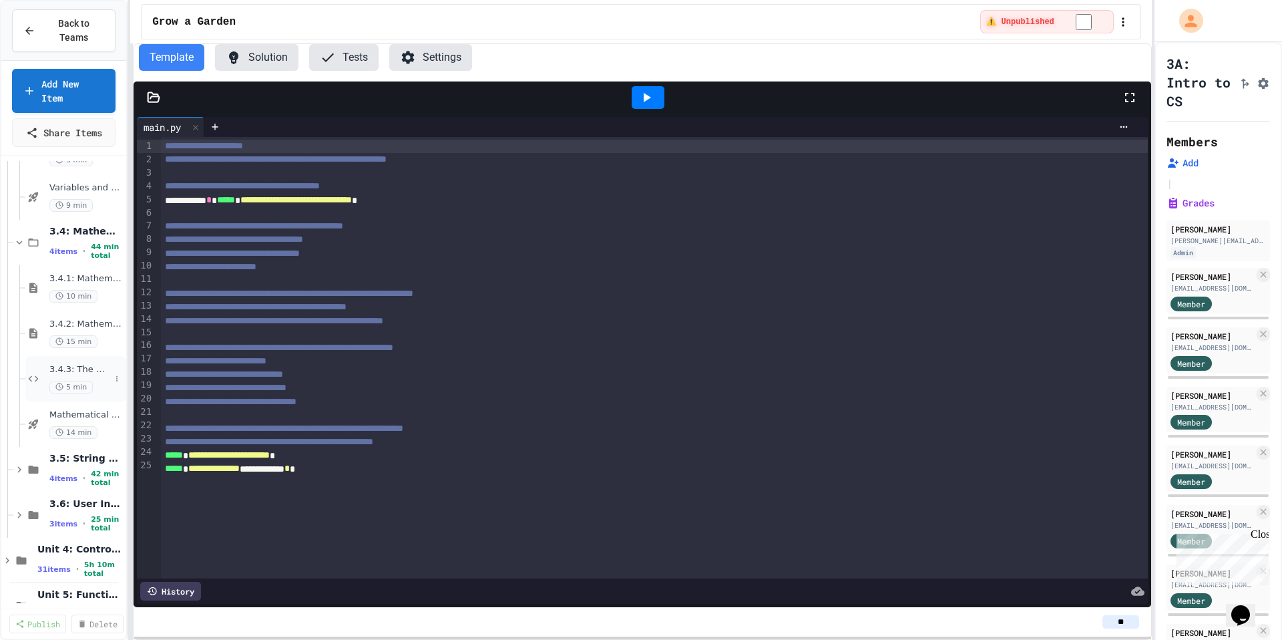
click at [53, 369] on span "3.4.3: The World's Worst Farmers Market" at bounding box center [79, 369] width 61 height 11
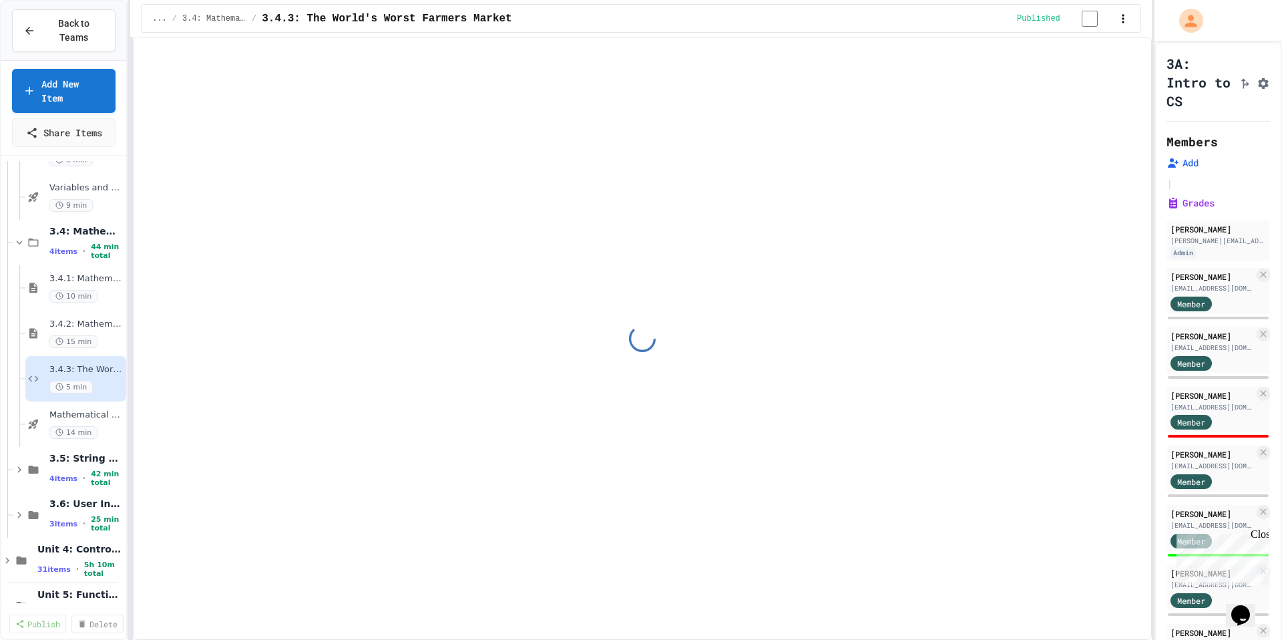
select select "*******"
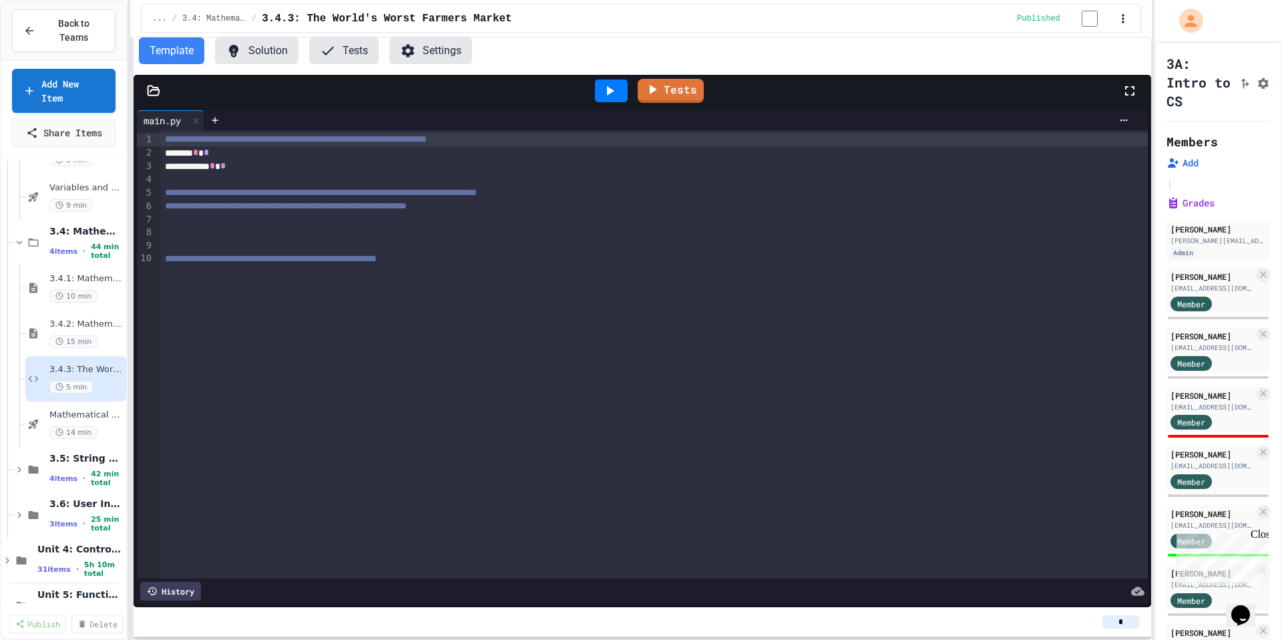
click at [264, 55] on button "Solution" at bounding box center [256, 50] width 83 height 27
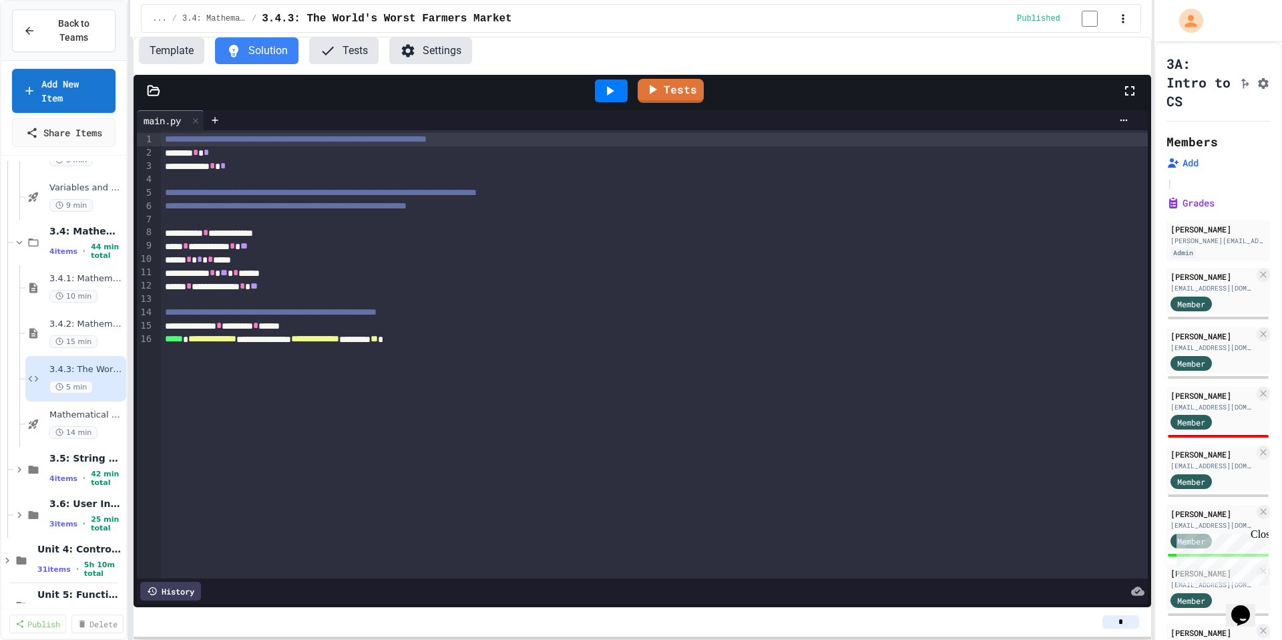
click at [175, 56] on button "Template" at bounding box center [171, 50] width 65 height 27
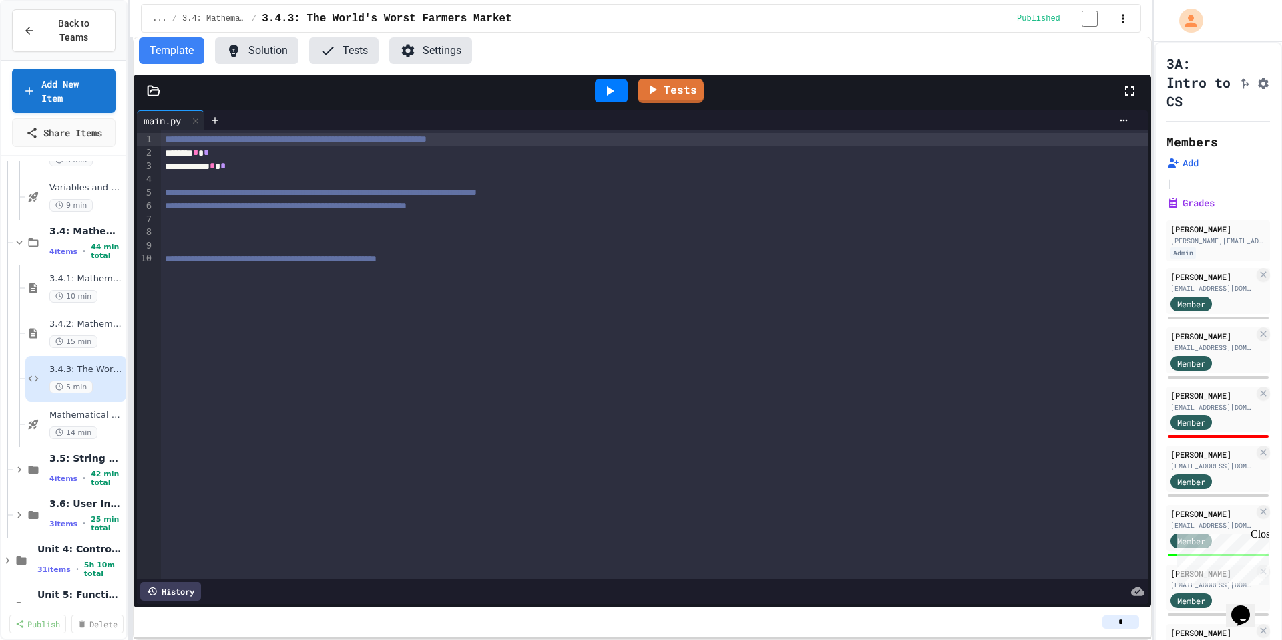
click at [468, 49] on button "Settings" at bounding box center [430, 50] width 83 height 27
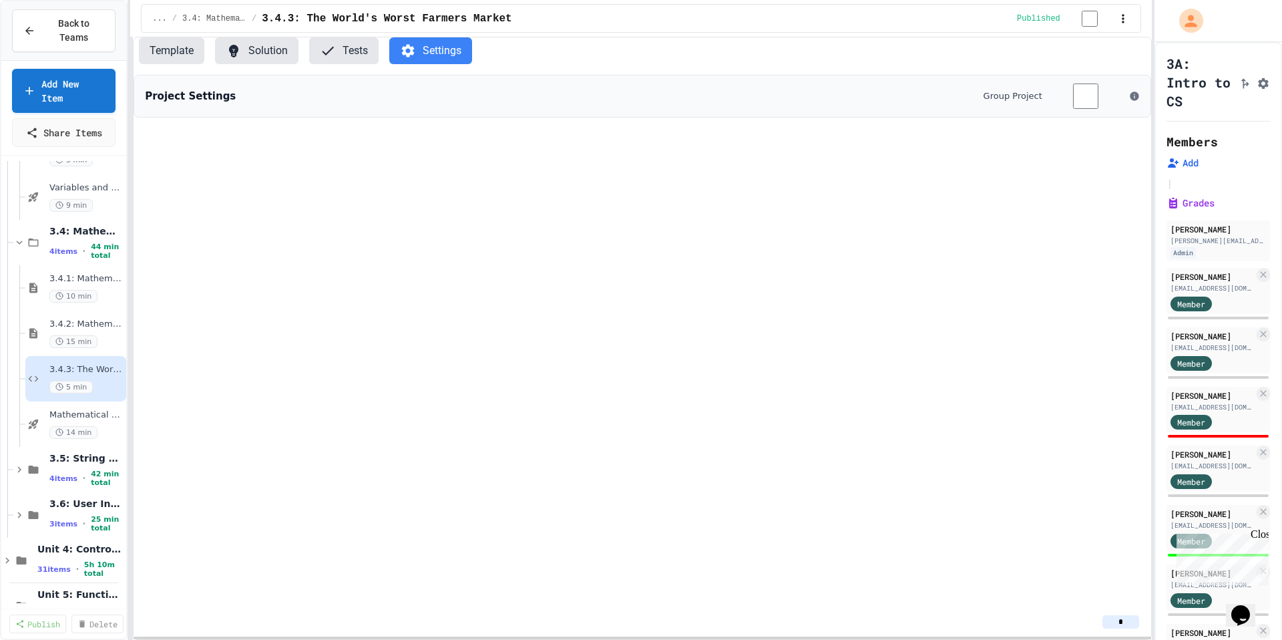
click at [216, 53] on button "Solution" at bounding box center [256, 50] width 83 height 27
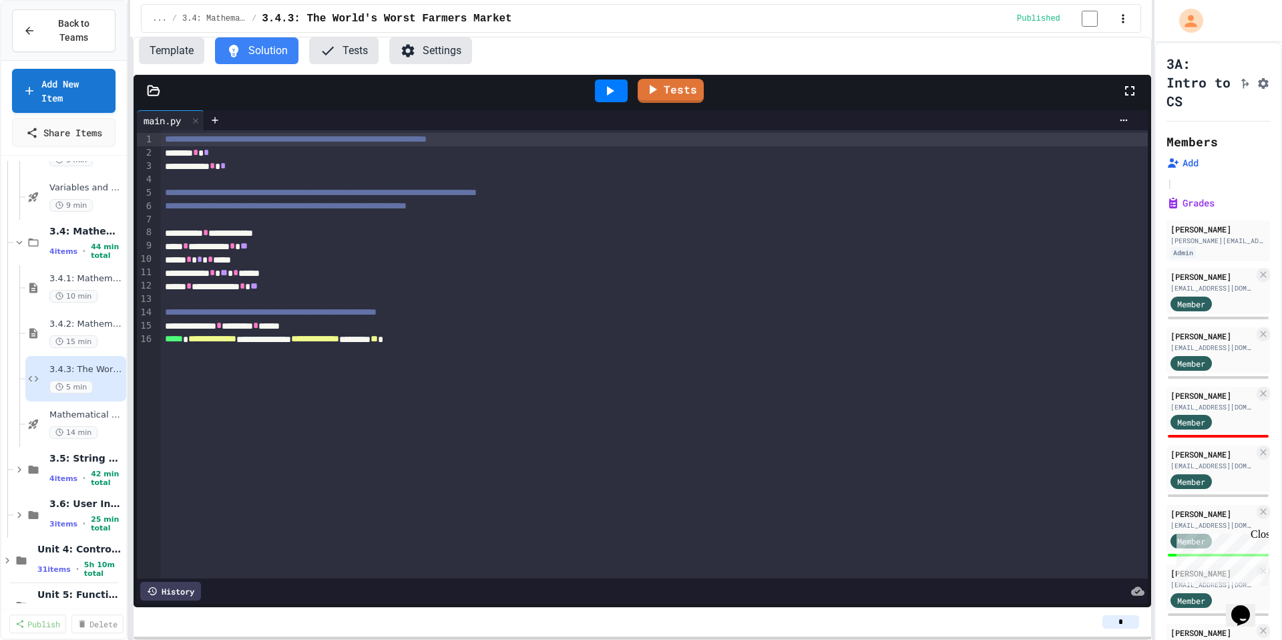
click at [148, 53] on button "Template" at bounding box center [171, 50] width 65 height 27
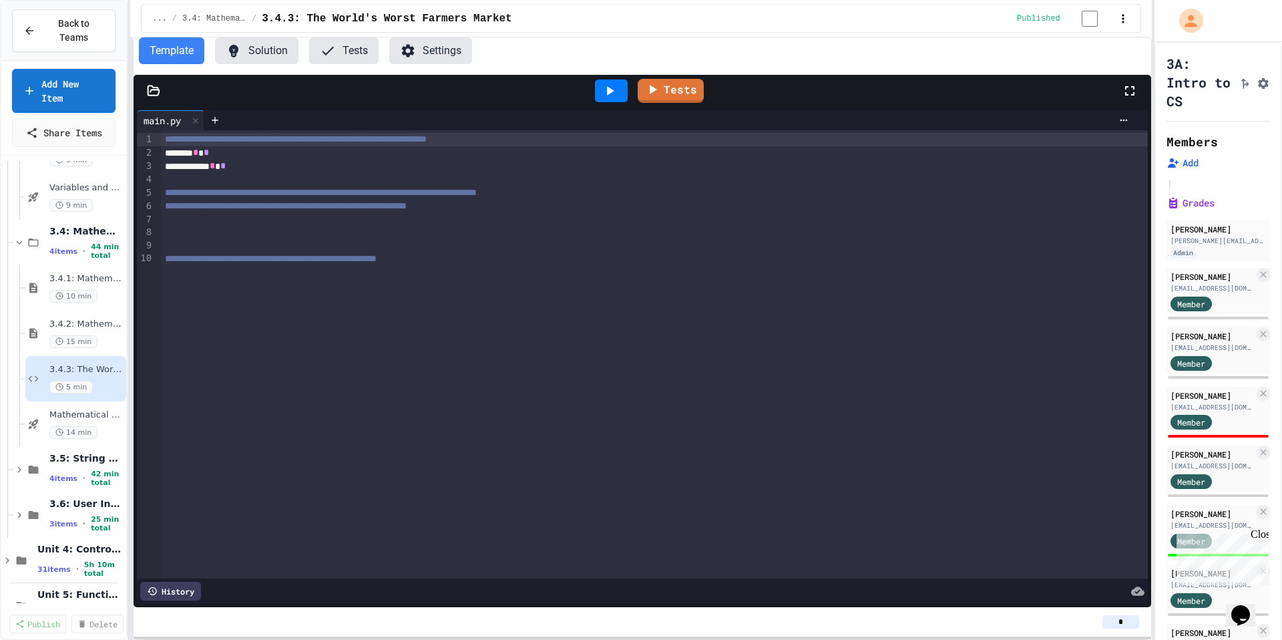
click at [260, 46] on button "Solution" at bounding box center [256, 50] width 83 height 27
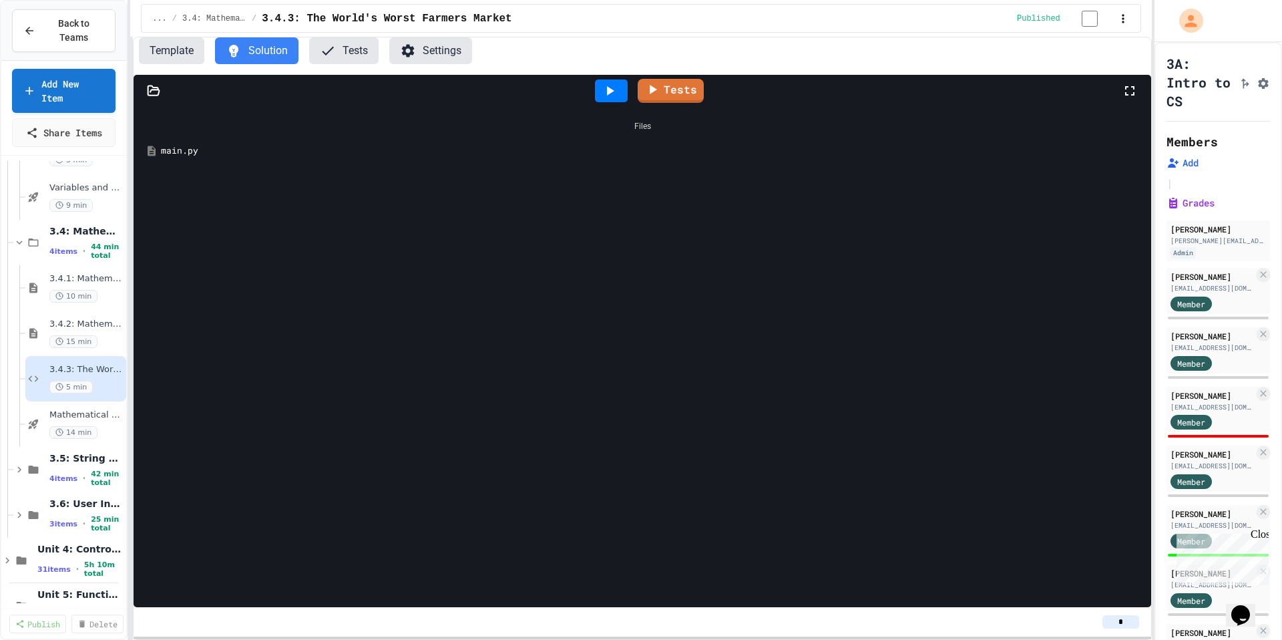
click at [187, 155] on div "main.py" at bounding box center [652, 150] width 982 height 13
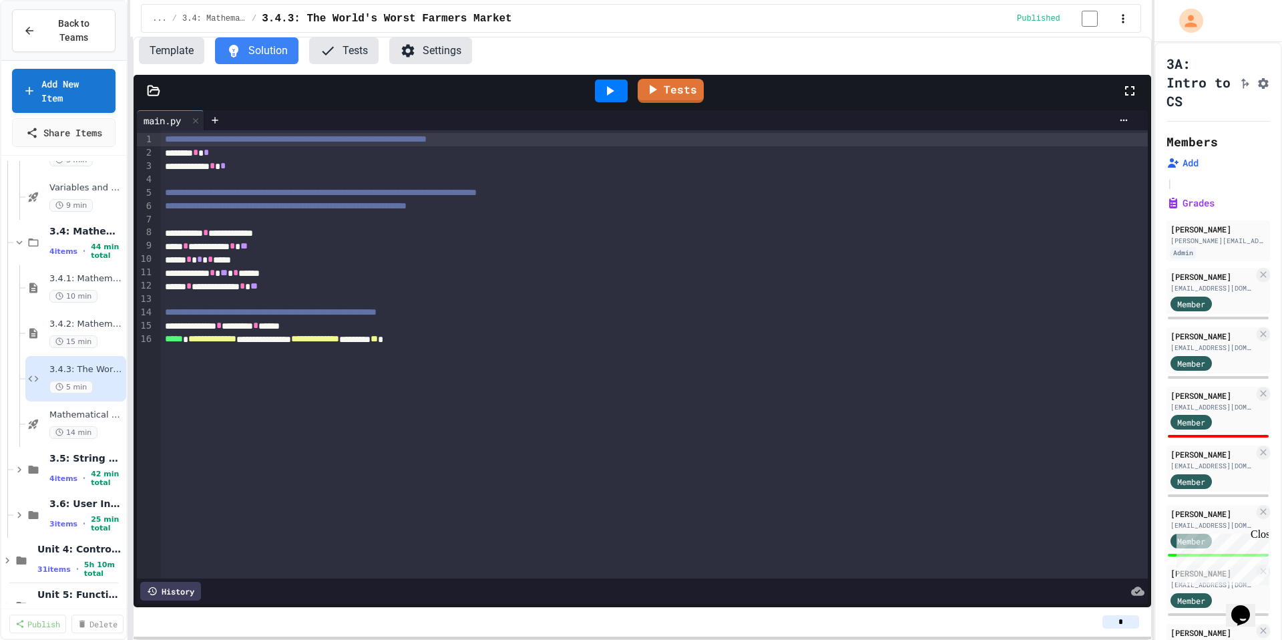
scroll to position [948, 0]
